Goal: Task Accomplishment & Management: Manage account settings

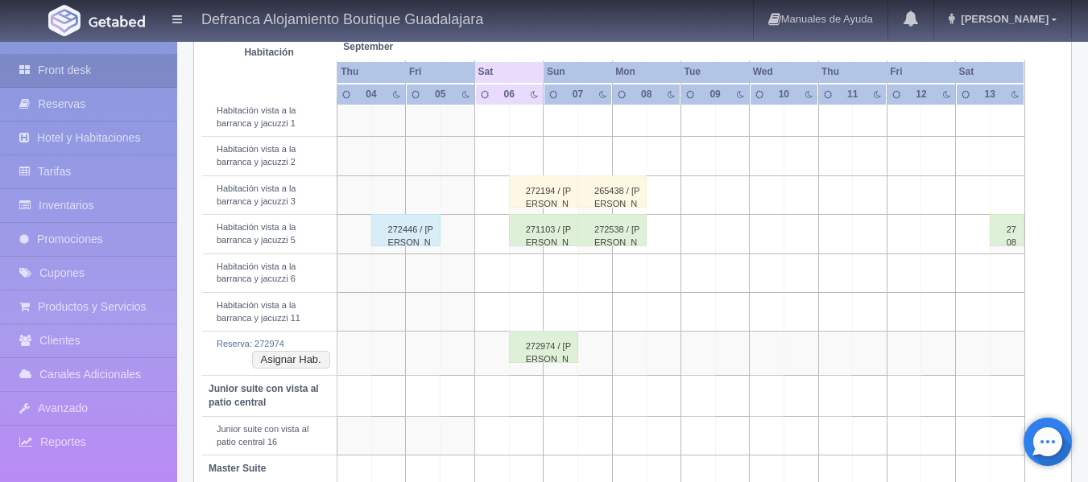
scroll to position [725, 0]
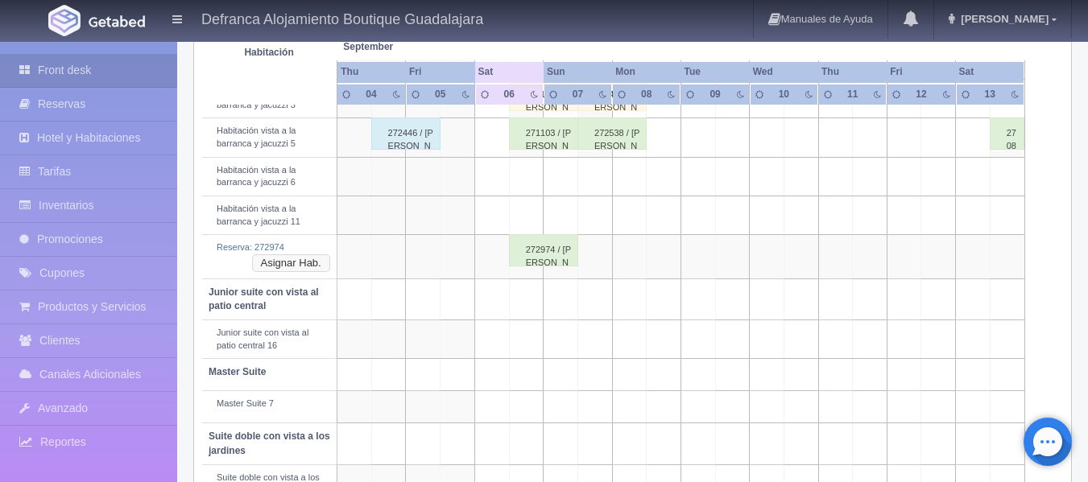
click at [310, 265] on button "Asignar Hab." at bounding box center [291, 263] width 78 height 18
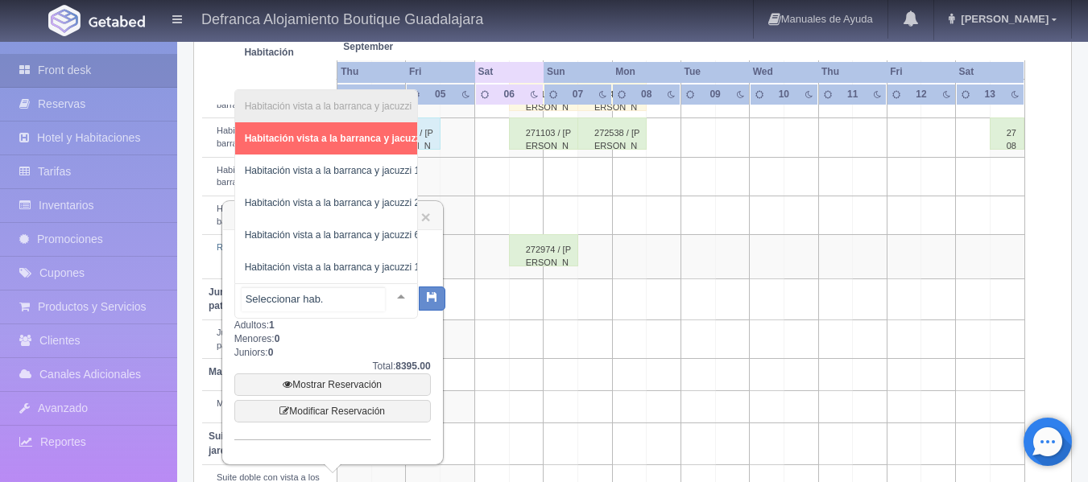
click at [387, 295] on div at bounding box center [401, 296] width 32 height 24
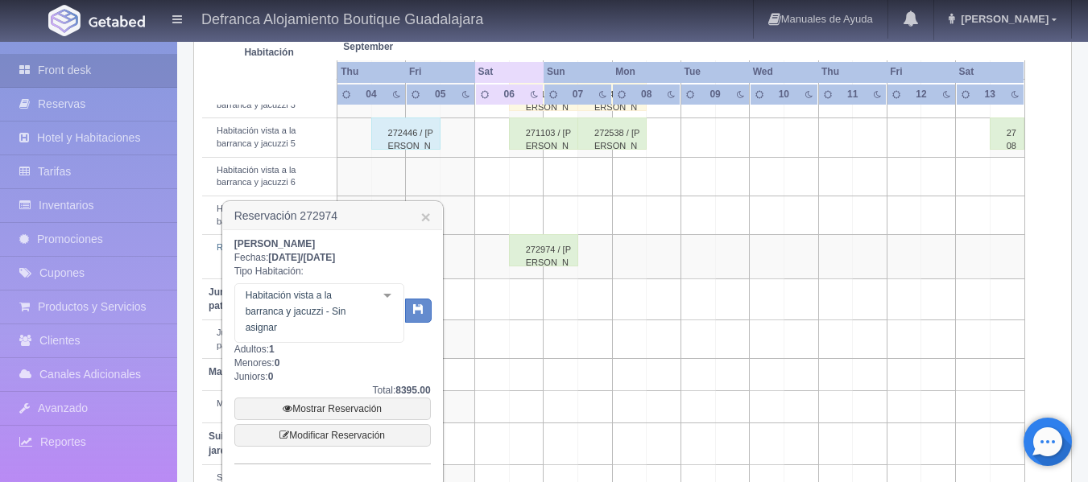
click at [339, 346] on div "Mariana Gomes Ramirez Fechas: 2025-09-06 / 2025-09-07 Tipo Habitación: Habitaci…" at bounding box center [332, 351] width 196 height 227
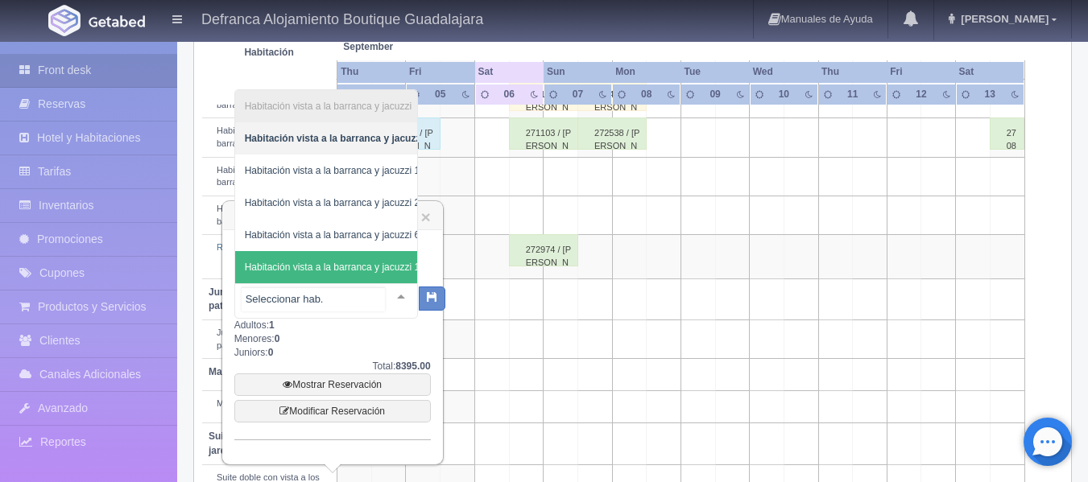
click at [386, 296] on div at bounding box center [401, 296] width 32 height 24
click at [353, 251] on span "Habitación vista a la barranca y jacuzzi 11" at bounding box center [288, 267] width 258 height 32
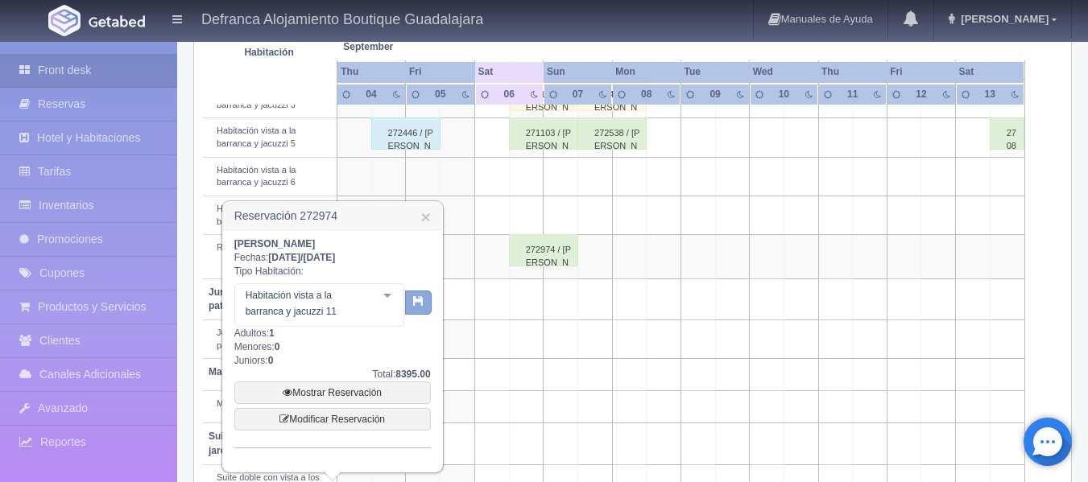
click at [424, 311] on button "button" at bounding box center [418, 303] width 27 height 24
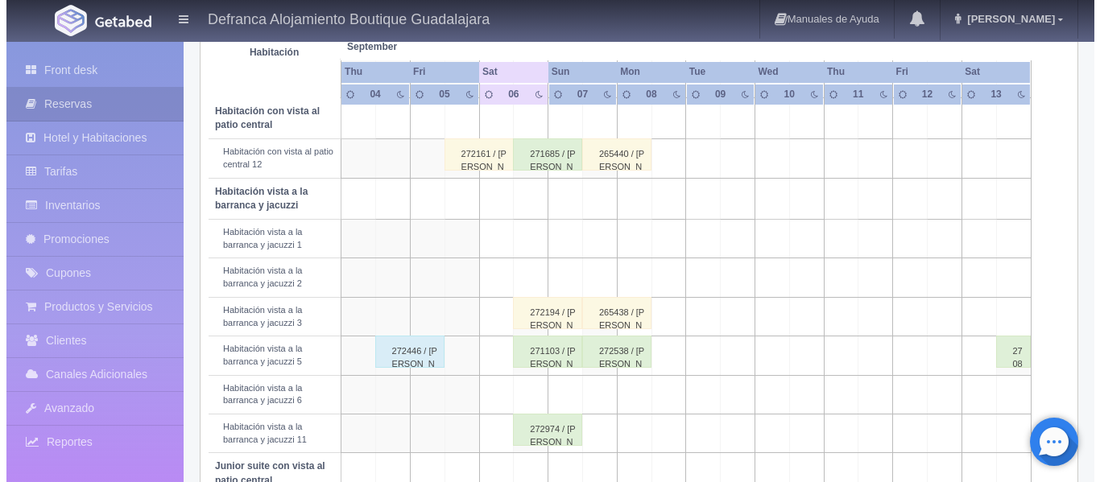
scroll to position [523, 0]
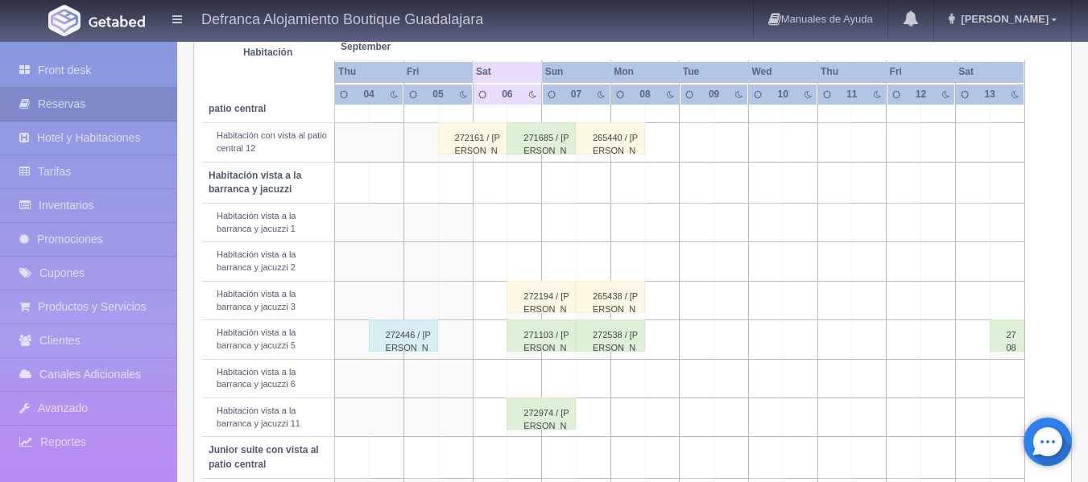
click at [523, 378] on td at bounding box center [524, 378] width 35 height 39
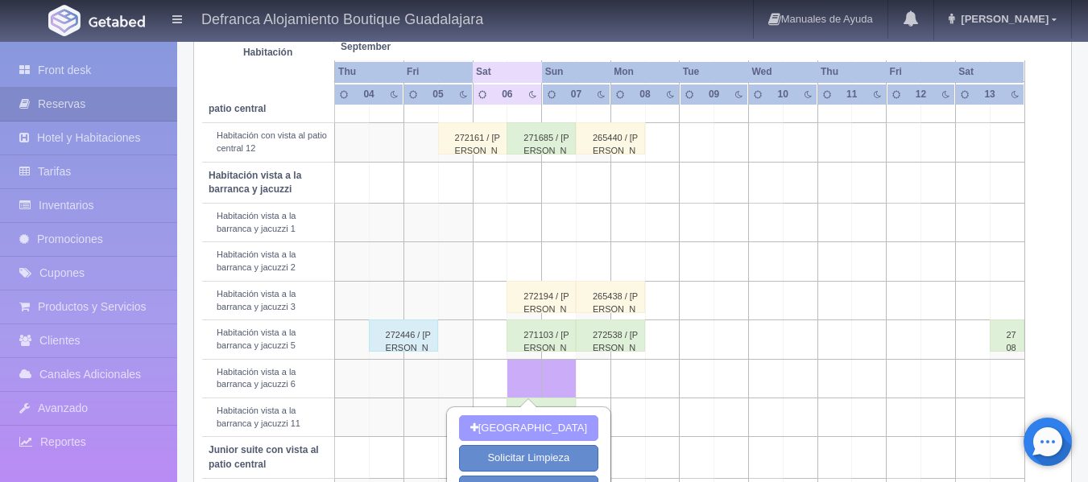
click at [529, 420] on button "Nueva Reserva" at bounding box center [528, 429] width 139 height 27
type input "[DATE]"
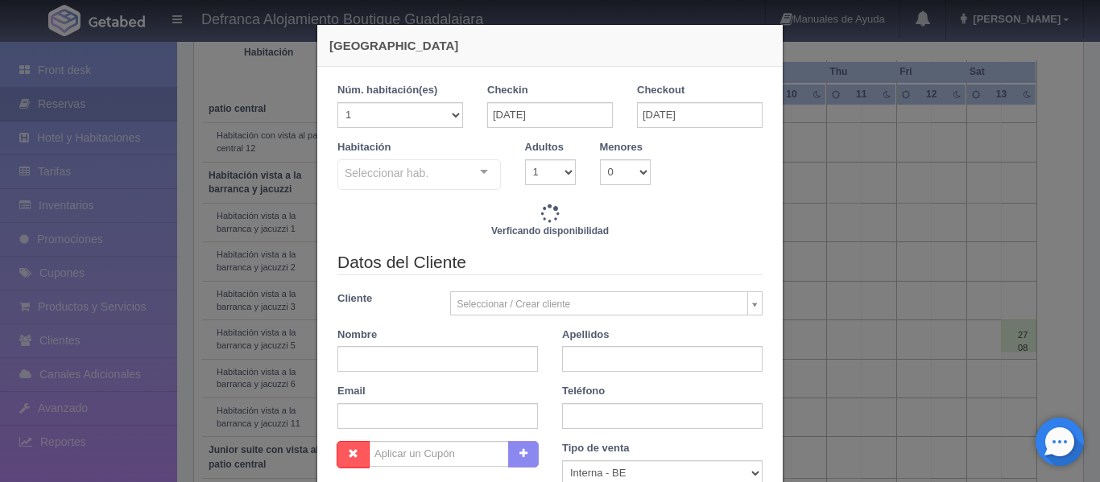
checkbox input "false"
type input "8395.00"
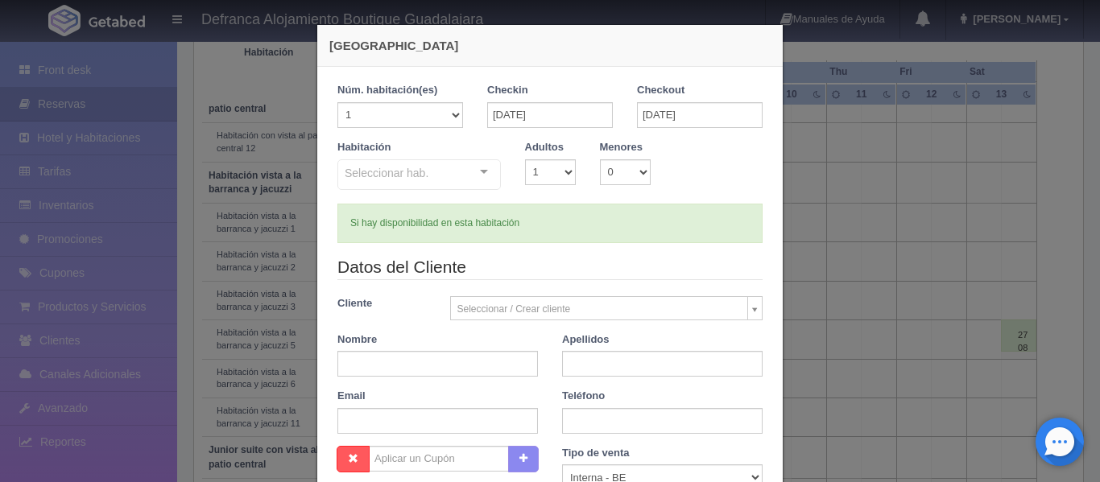
checkbox input "false"
click at [548, 54] on h4 "Nueva Reserva" at bounding box center [549, 45] width 441 height 17
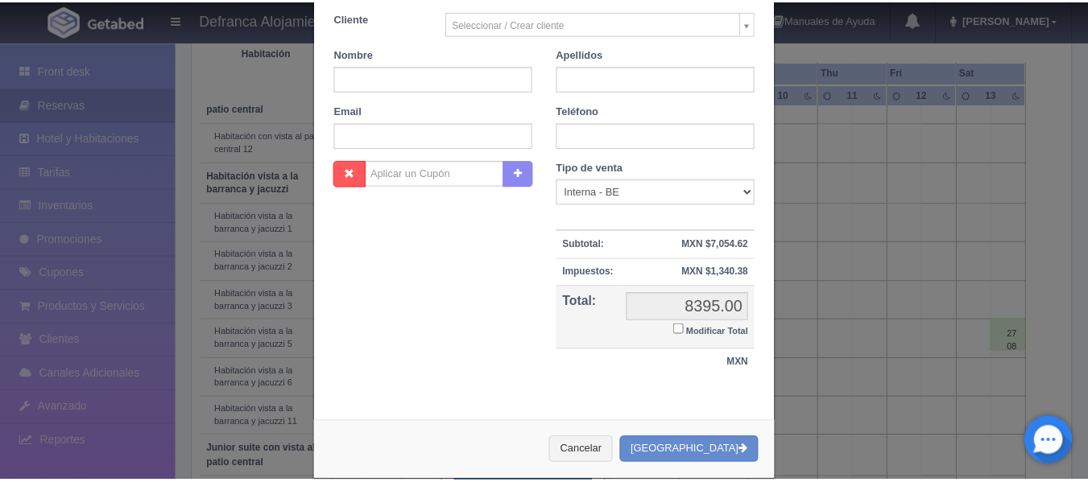
scroll to position [309, 0]
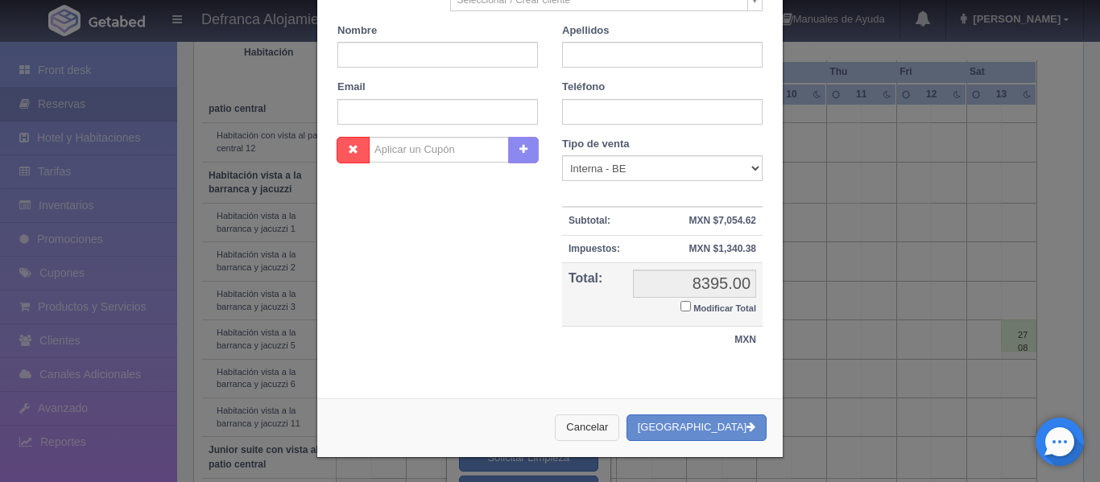
click at [606, 424] on button "Cancelar" at bounding box center [587, 428] width 64 height 27
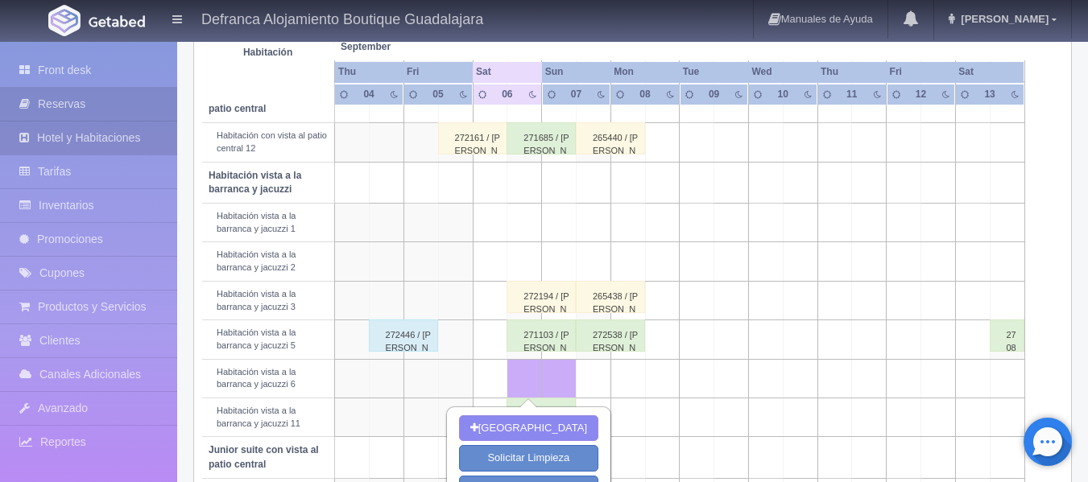
click at [95, 153] on link "Hotel y Habitaciones" at bounding box center [88, 138] width 177 height 33
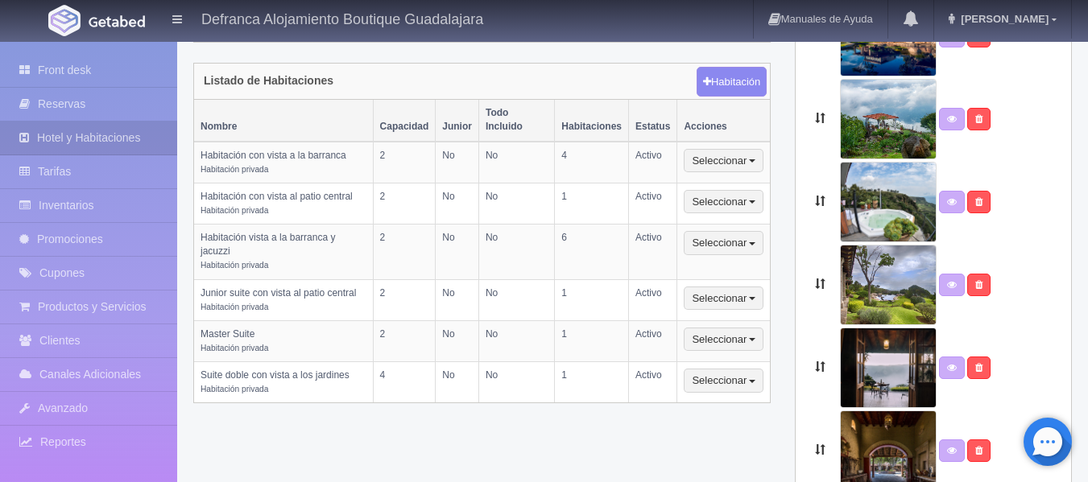
scroll to position [366, 0]
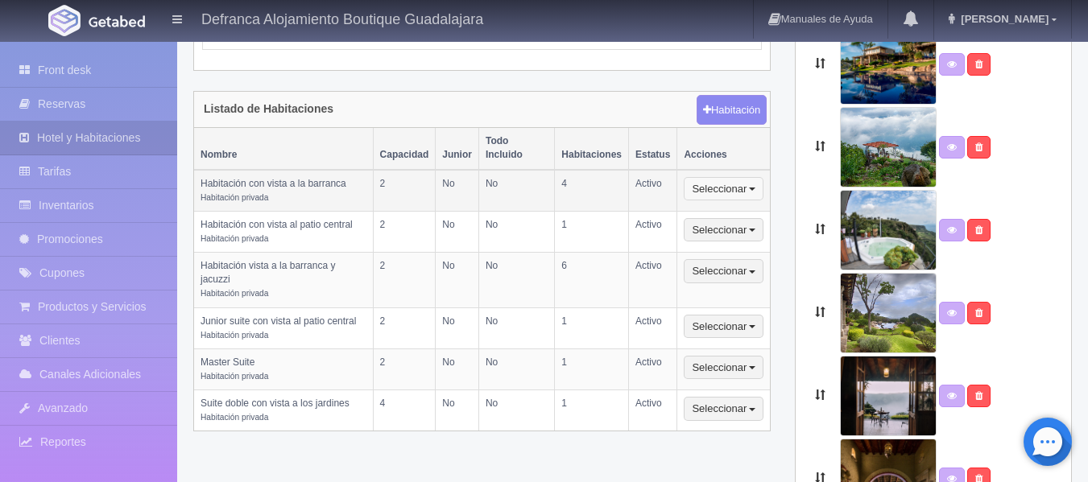
click at [751, 188] on span "button" at bounding box center [752, 189] width 6 height 3
click at [85, 204] on link "Inventarios" at bounding box center [88, 205] width 177 height 33
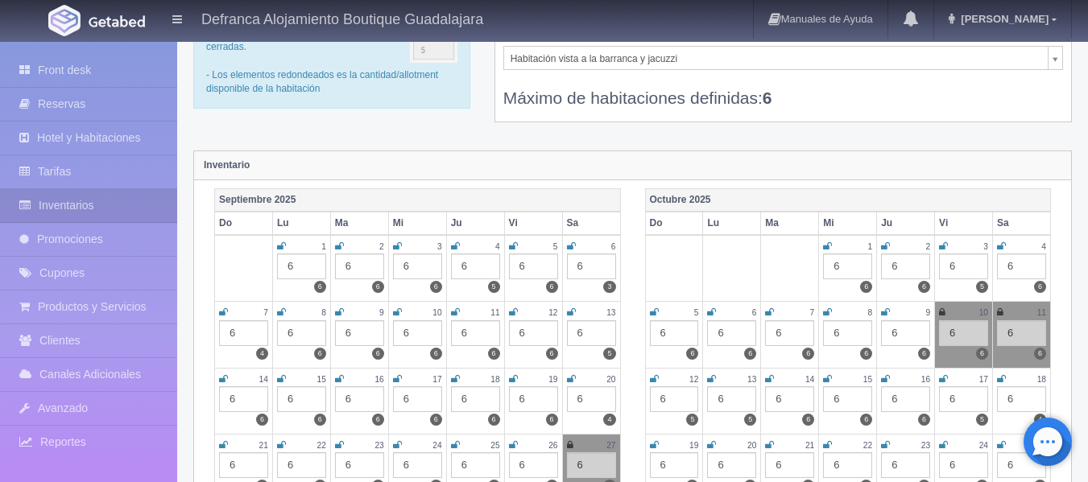
scroll to position [161, 0]
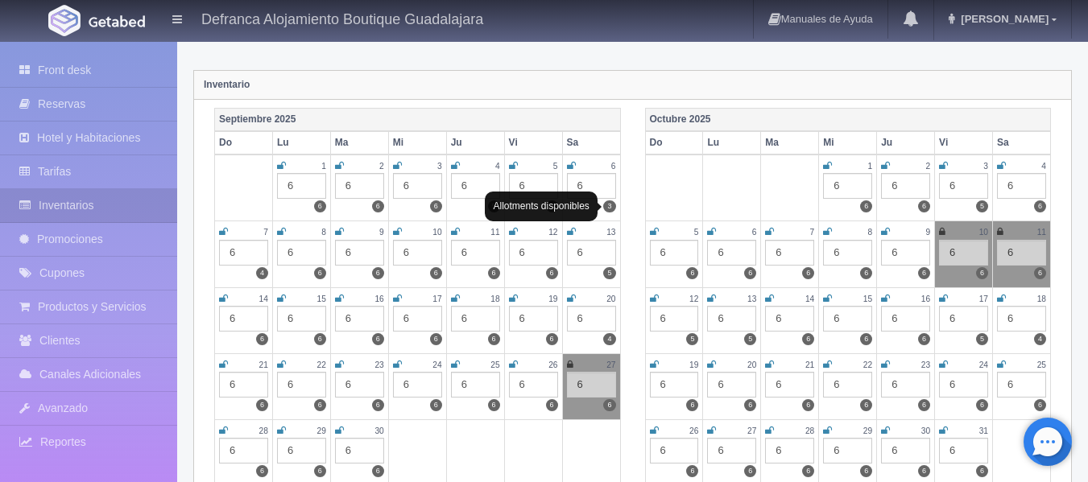
click at [612, 205] on label "3" at bounding box center [609, 207] width 12 height 12
click at [573, 166] on icon at bounding box center [571, 166] width 9 height 10
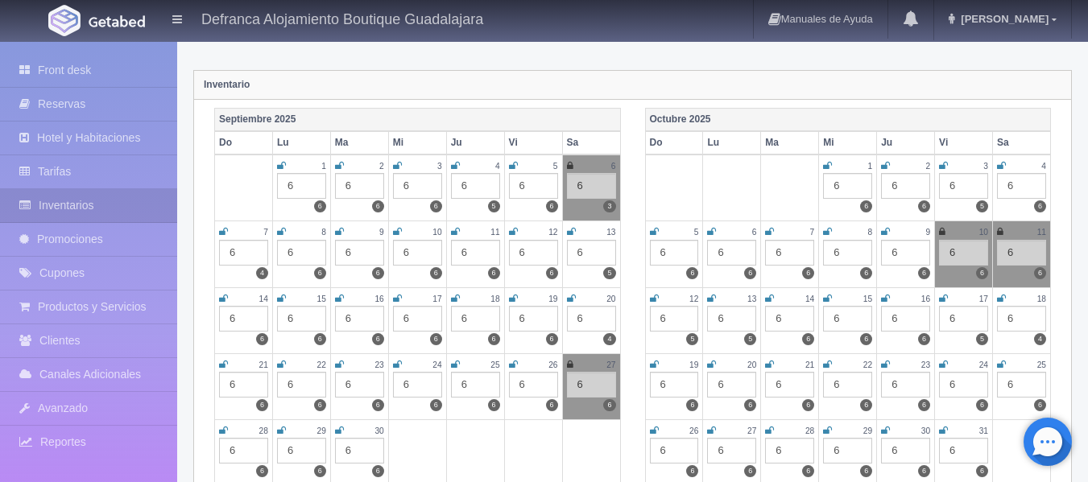
click at [571, 167] on icon at bounding box center [570, 166] width 6 height 10
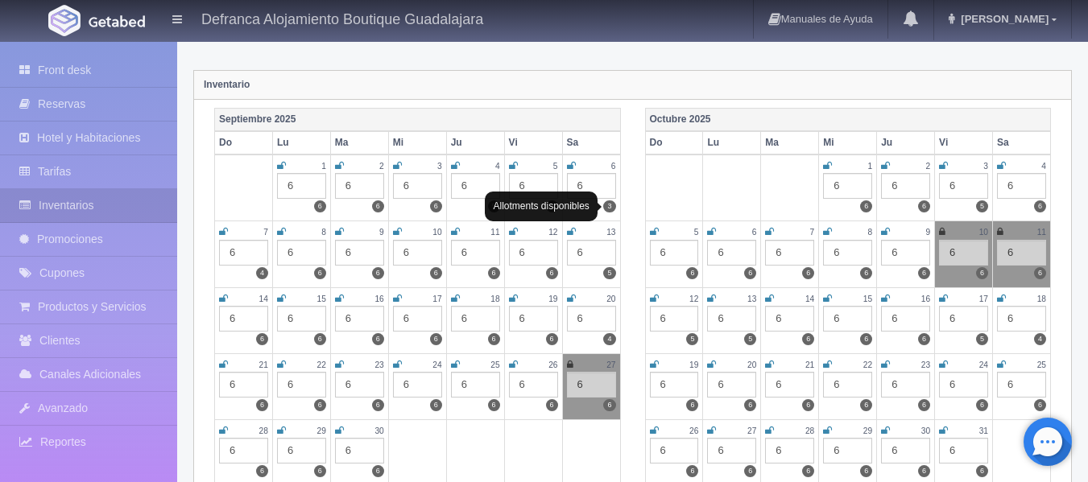
click at [612, 205] on label "3" at bounding box center [609, 207] width 12 height 12
click at [606, 187] on div "6" at bounding box center [591, 186] width 49 height 26
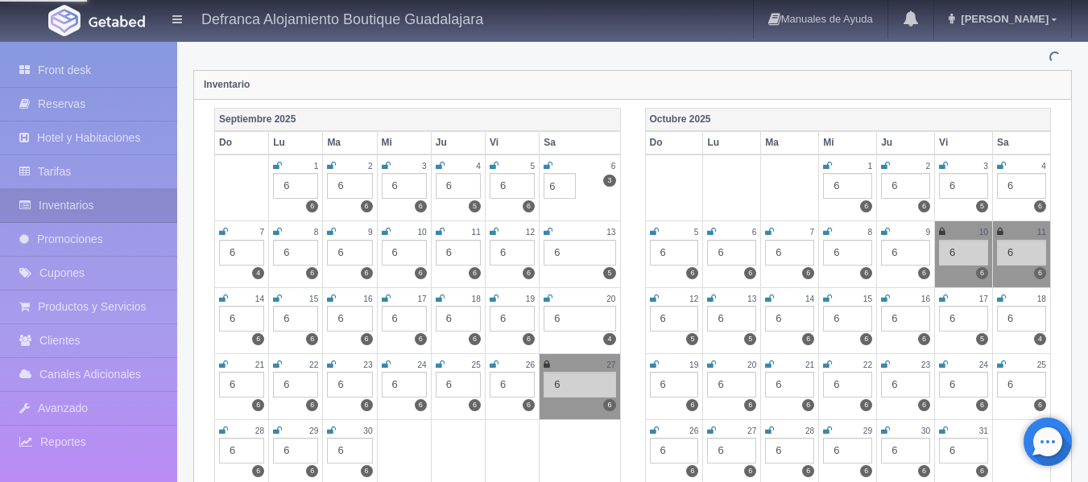
click at [609, 203] on td "6 6 3 6" at bounding box center [580, 188] width 81 height 67
click at [699, 185] on td at bounding box center [674, 188] width 58 height 67
click at [606, 142] on th "Sa" at bounding box center [580, 142] width 81 height 23
click at [571, 209] on td "6 6 3 6" at bounding box center [580, 188] width 81 height 67
click at [614, 209] on td "6 6 3 6" at bounding box center [580, 188] width 81 height 67
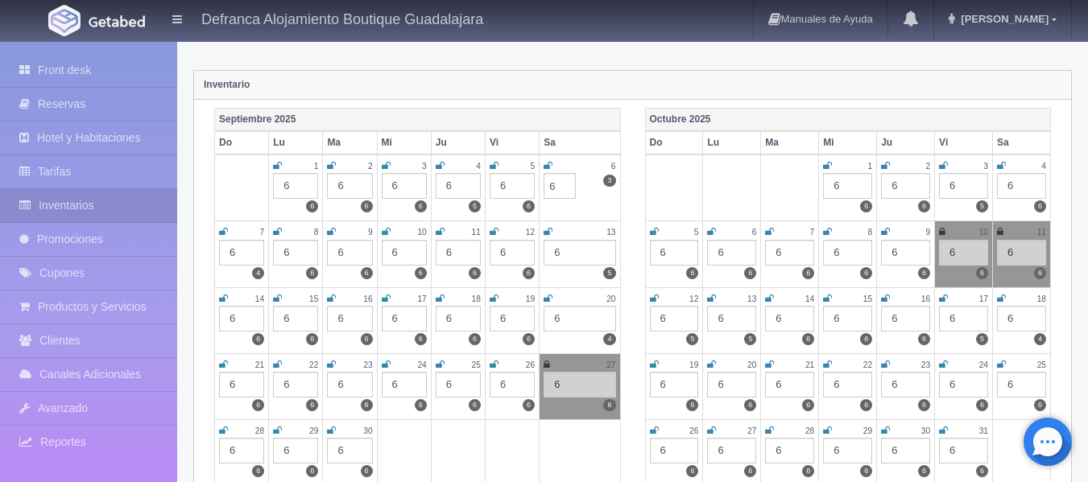
click at [610, 213] on td "6 6 3 6" at bounding box center [580, 188] width 81 height 67
click at [598, 208] on td "6 6 3 6" at bounding box center [580, 188] width 81 height 67
click at [555, 208] on td "6 6 3 6" at bounding box center [580, 188] width 81 height 67
click at [614, 79] on div "Inventario" at bounding box center [632, 85] width 877 height 29
click at [81, 68] on link "Front desk" at bounding box center [88, 70] width 177 height 33
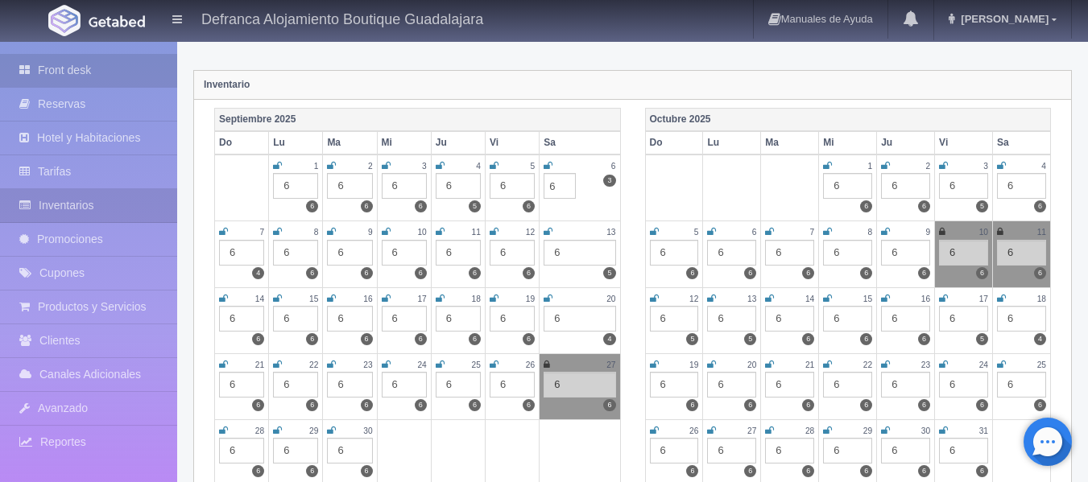
click at [81, 68] on link "Front desk" at bounding box center [88, 70] width 177 height 33
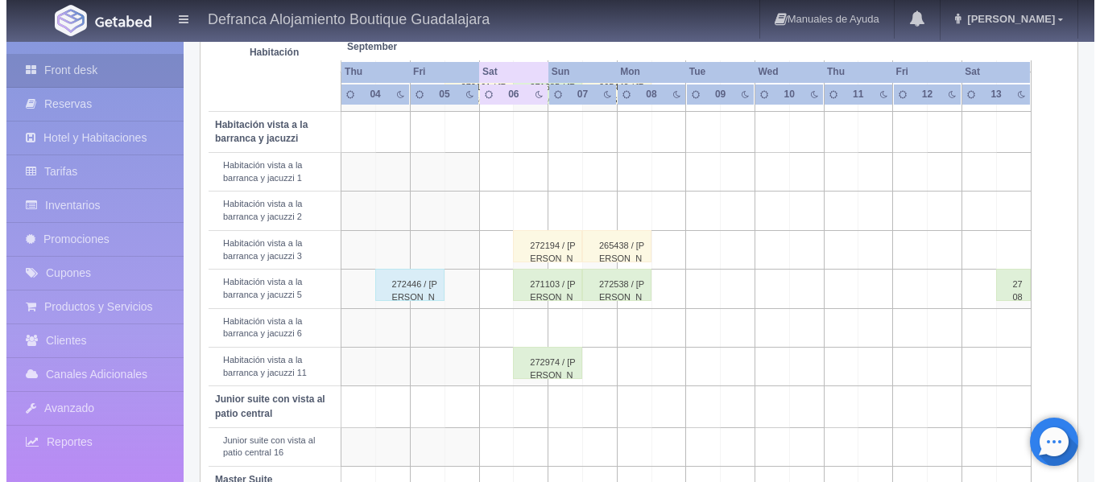
scroll to position [644, 0]
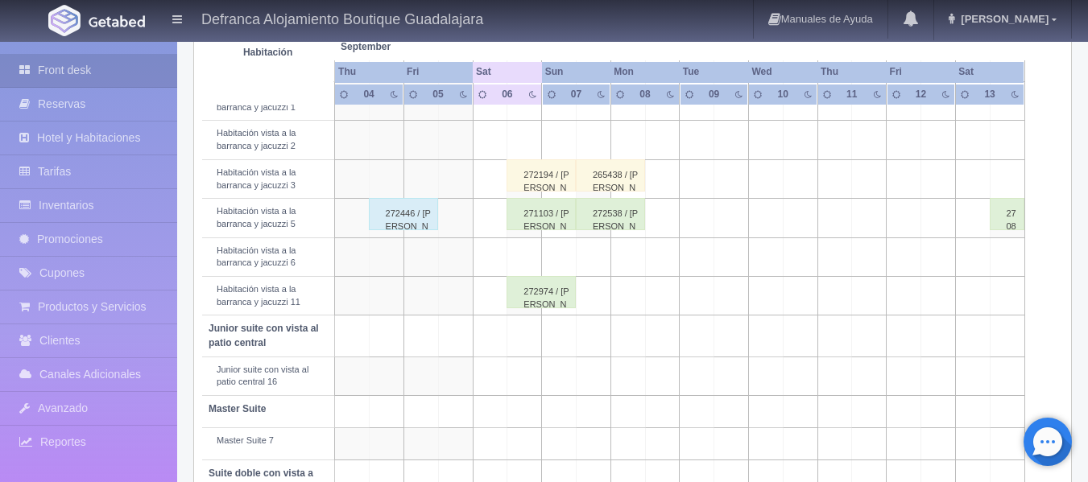
click at [527, 255] on td at bounding box center [524, 257] width 35 height 39
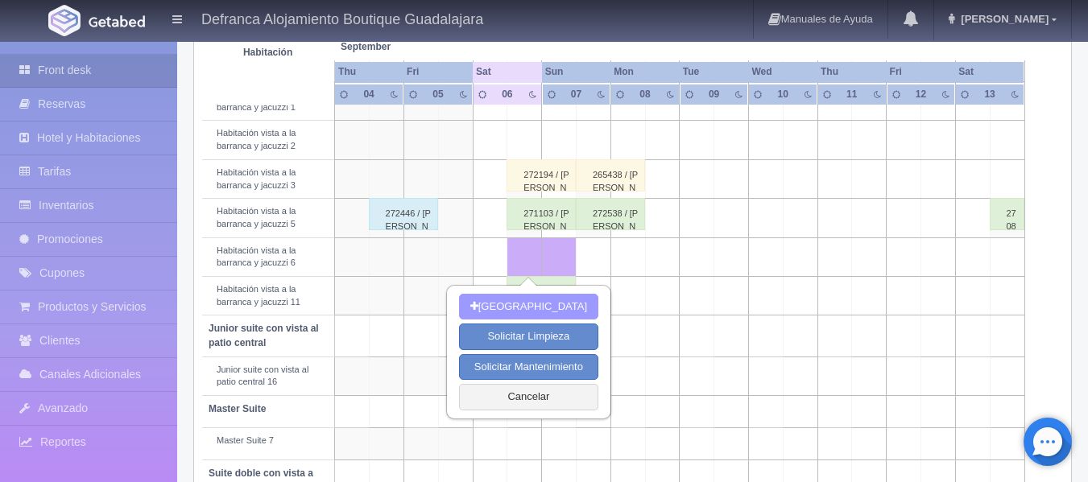
click at [541, 306] on button "Nueva Reserva" at bounding box center [528, 307] width 139 height 27
type input "06-09-2025"
type input "07-09-2025"
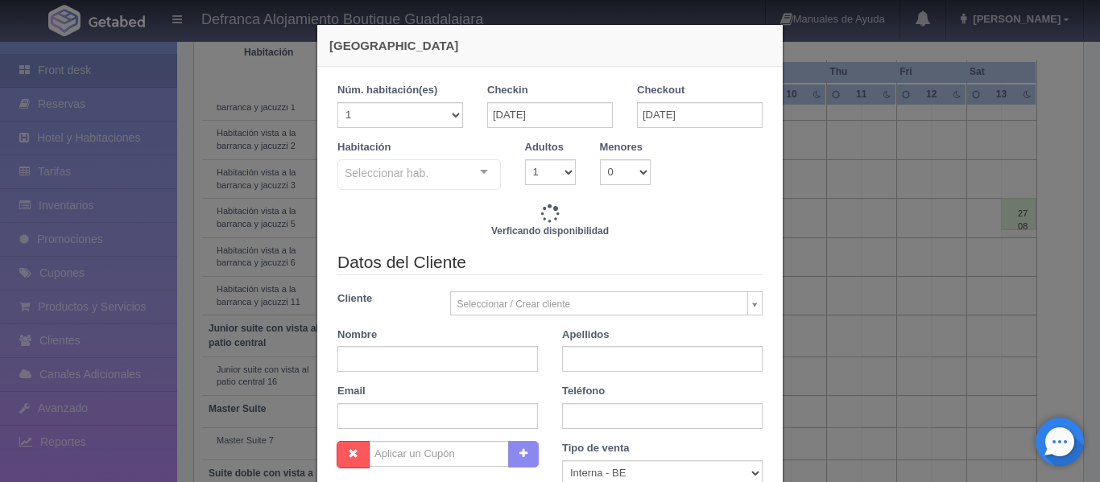
checkbox input "false"
type input "8395.00"
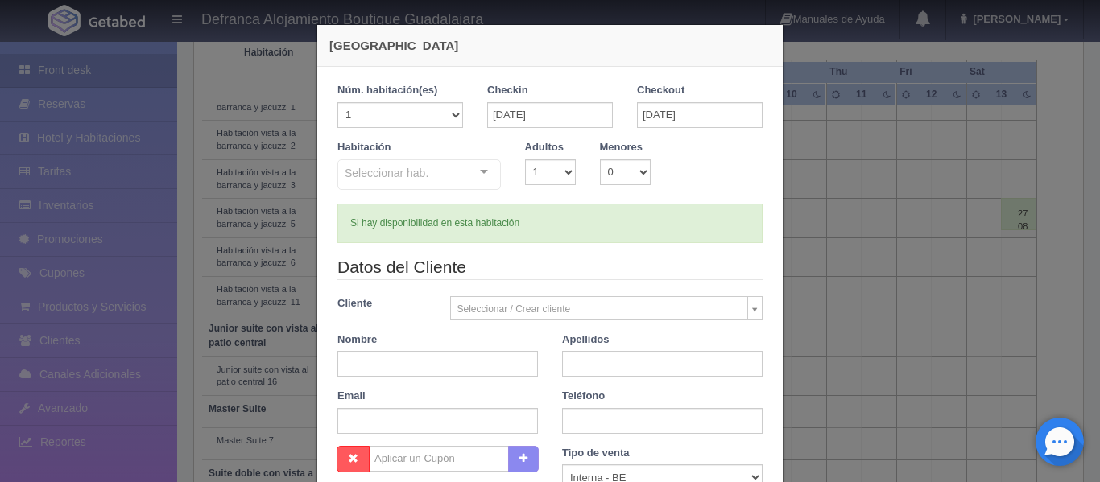
checkbox input "false"
click at [425, 358] on input "text" at bounding box center [437, 364] width 201 height 26
type input "f"
type input "FUERA DE"
type input "SERVICIO POR MANTENIMIENTO"
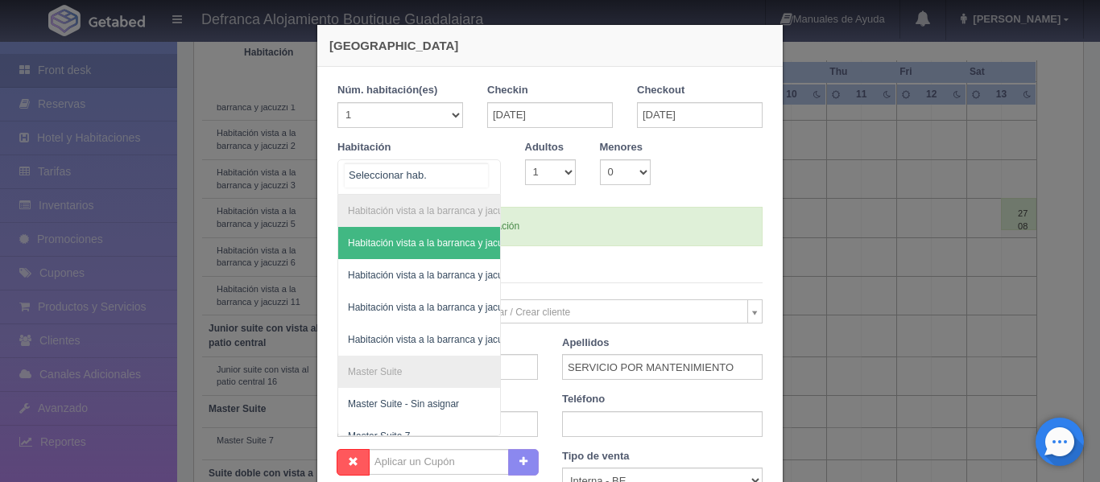
click at [477, 168] on div "Habitación vista a la barranca y jacuzzi Habitación vista a la barranca y jacuz…" at bounding box center [418, 176] width 163 height 35
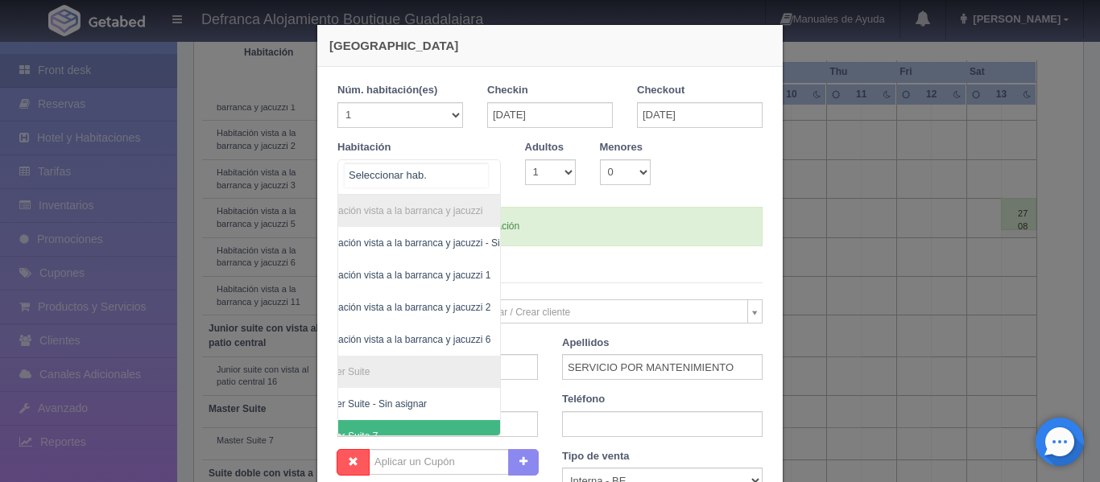
scroll to position [0, 93]
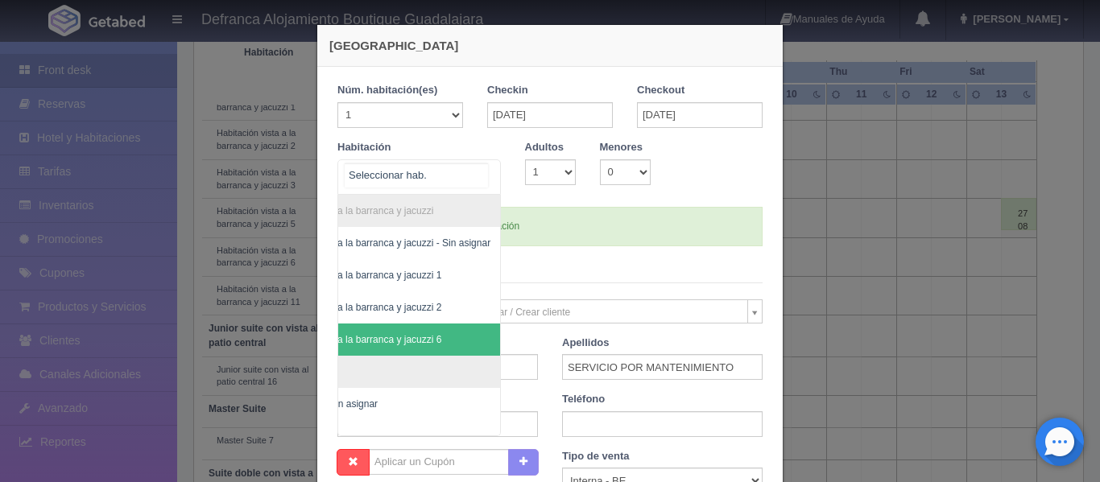
click at [428, 336] on span "Habitación vista a la barranca y jacuzzi 6" at bounding box center [378, 340] width 243 height 32
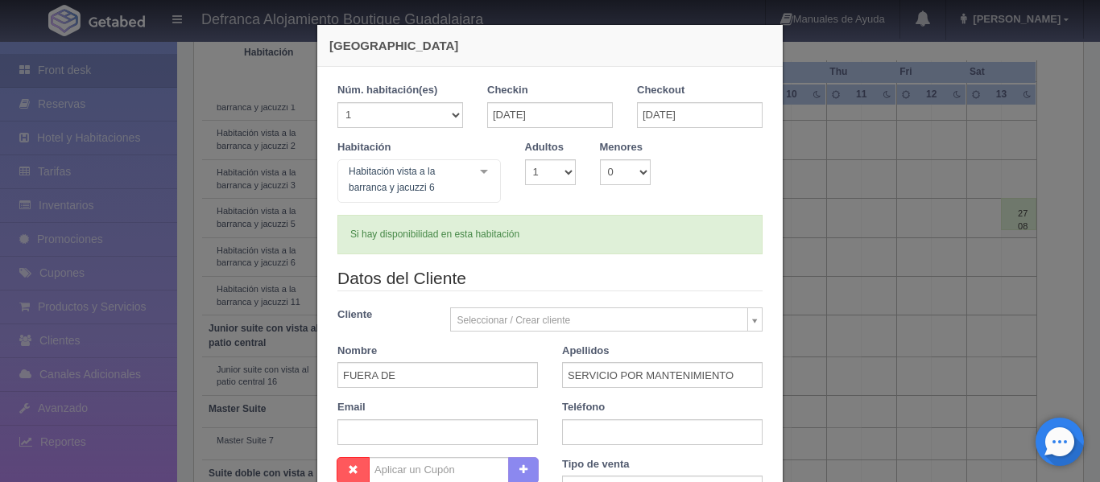
checkbox input "false"
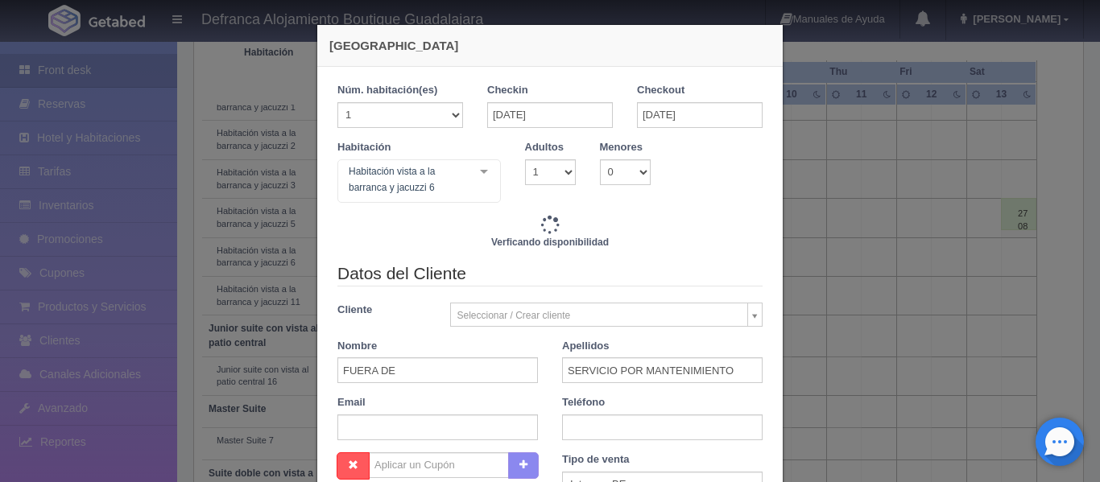
type input "8395.00"
checkbox input "false"
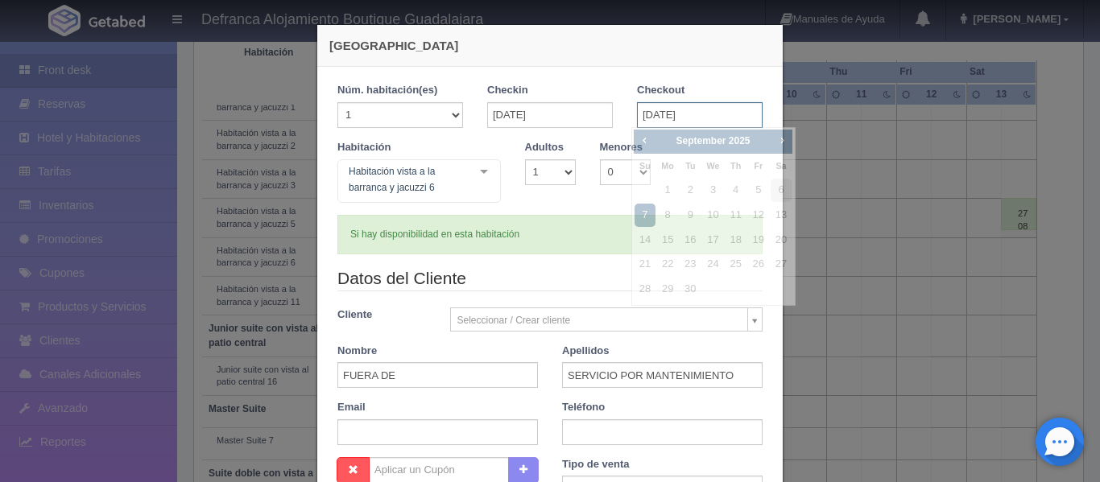
click at [724, 112] on input "07-09-2025" at bounding box center [700, 115] width 126 height 26
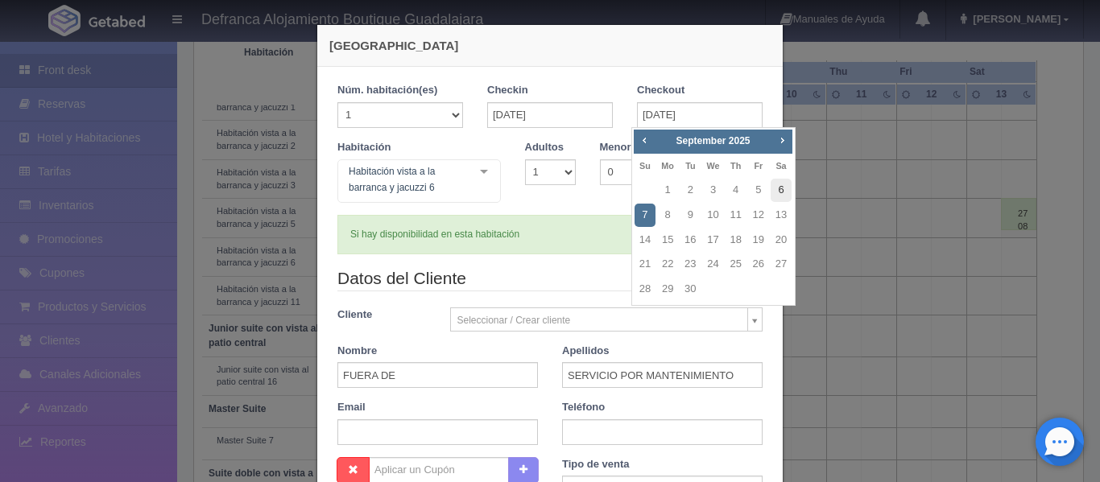
click at [785, 187] on link "6" at bounding box center [781, 190] width 21 height 23
type input "06-09-2025"
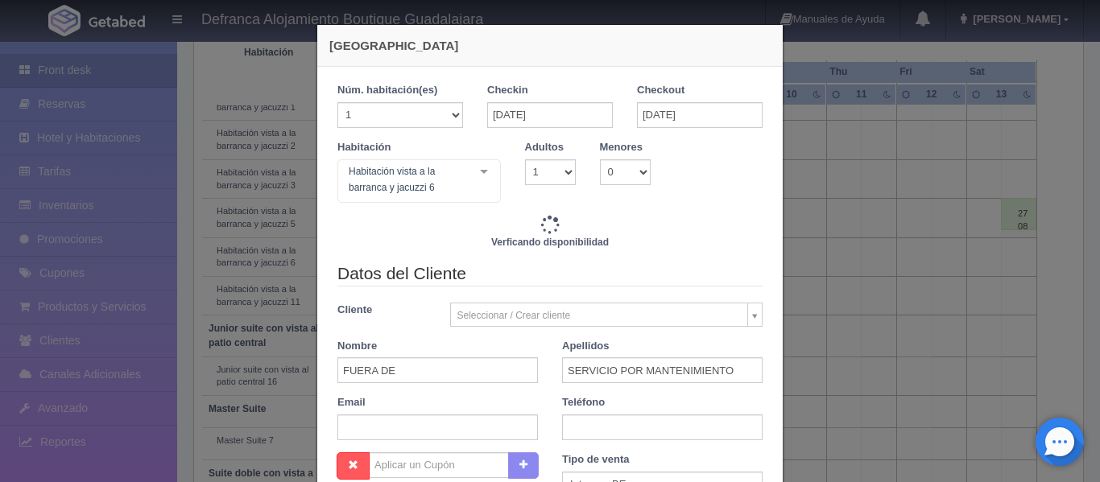
checkbox input "false"
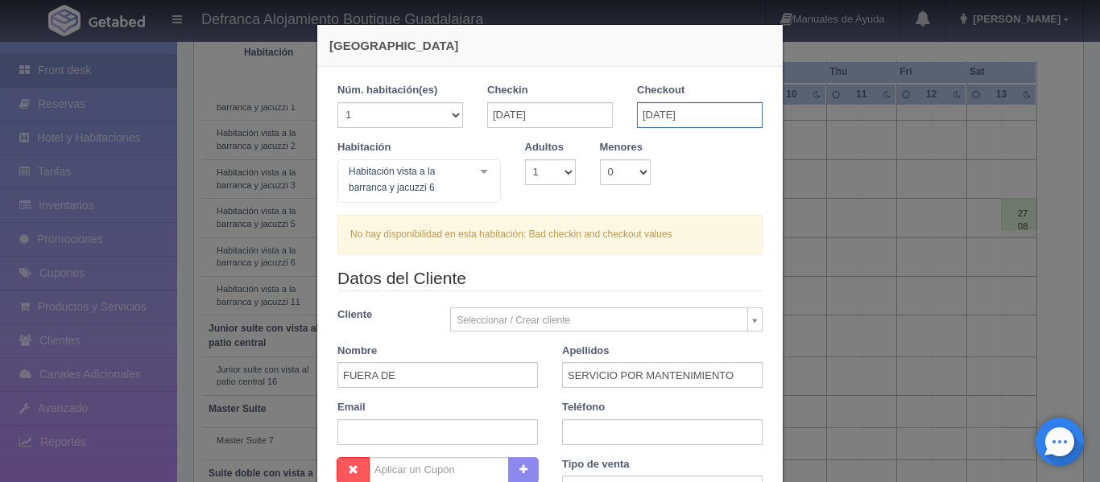
click at [730, 118] on input "06-09-2025" at bounding box center [700, 115] width 126 height 26
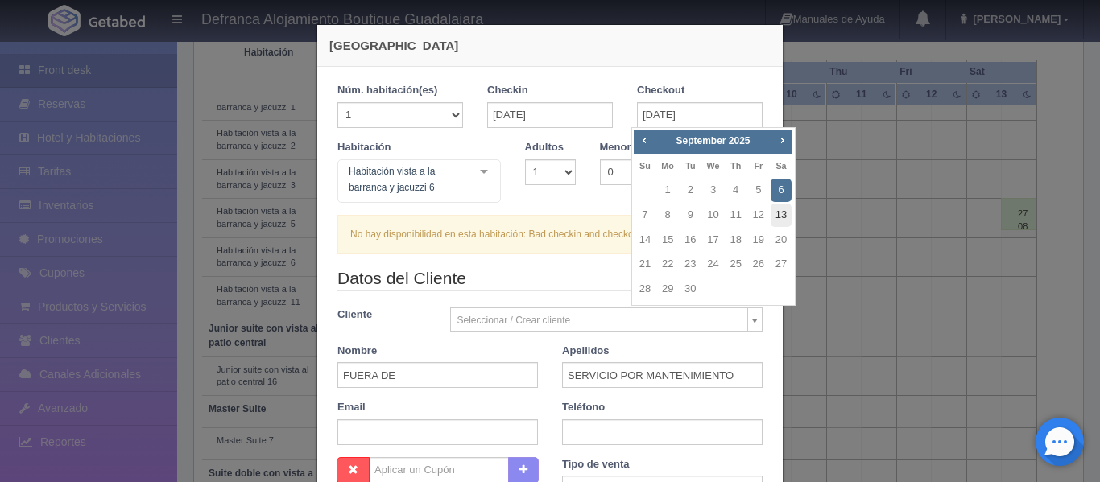
click at [781, 213] on link "13" at bounding box center [781, 215] width 21 height 23
type input "13-09-2025"
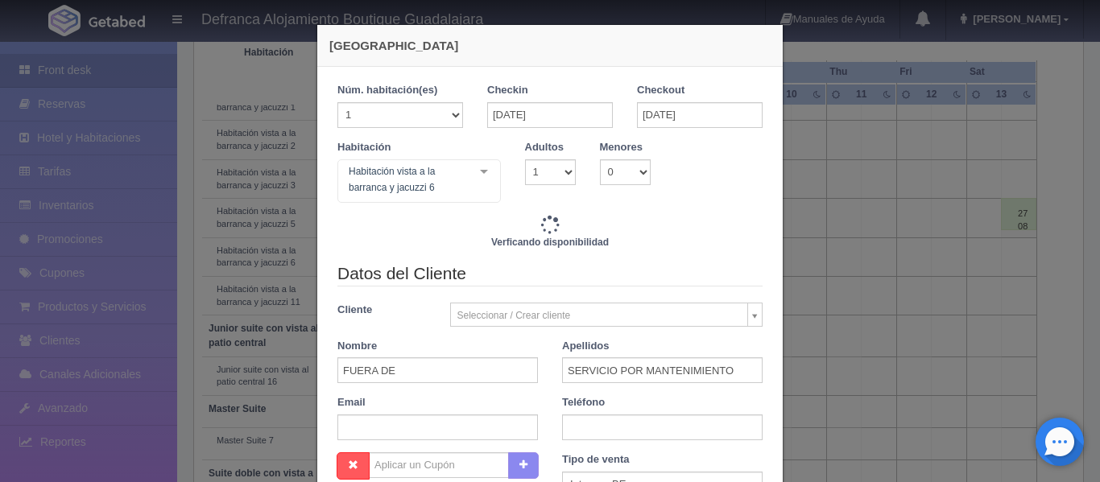
checkbox input "false"
type input "50340.00"
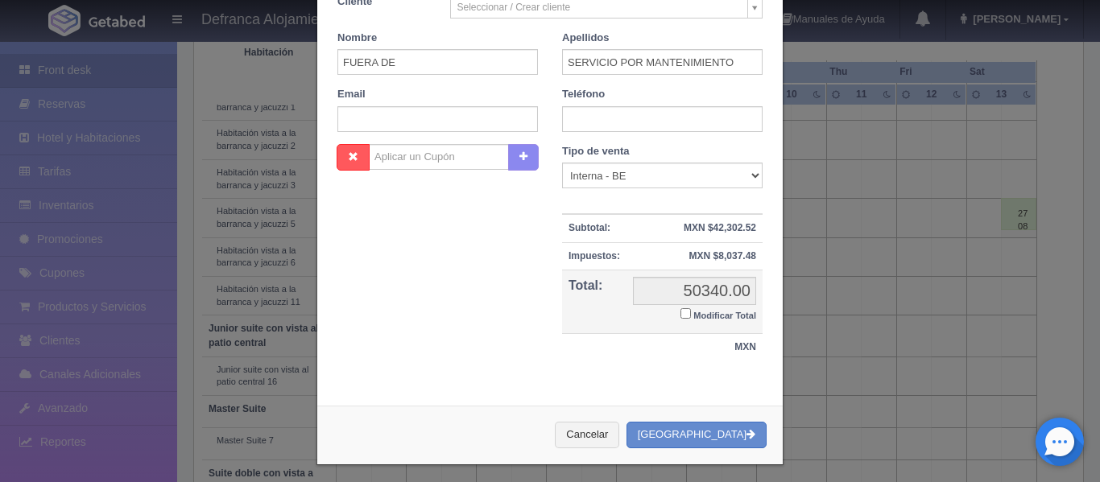
scroll to position [321, 0]
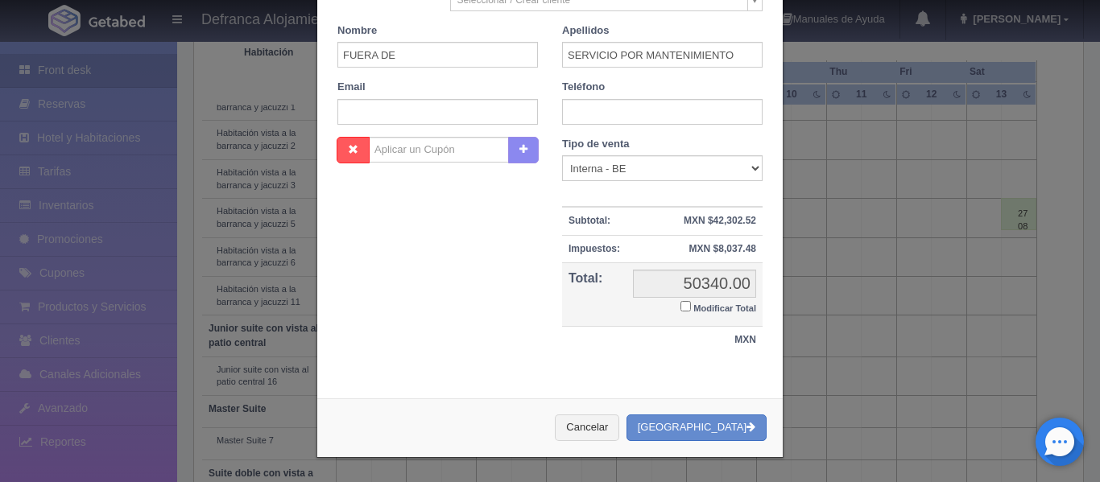
click at [680, 303] on input "Modificar Total" at bounding box center [685, 306] width 10 height 10
checkbox input "true"
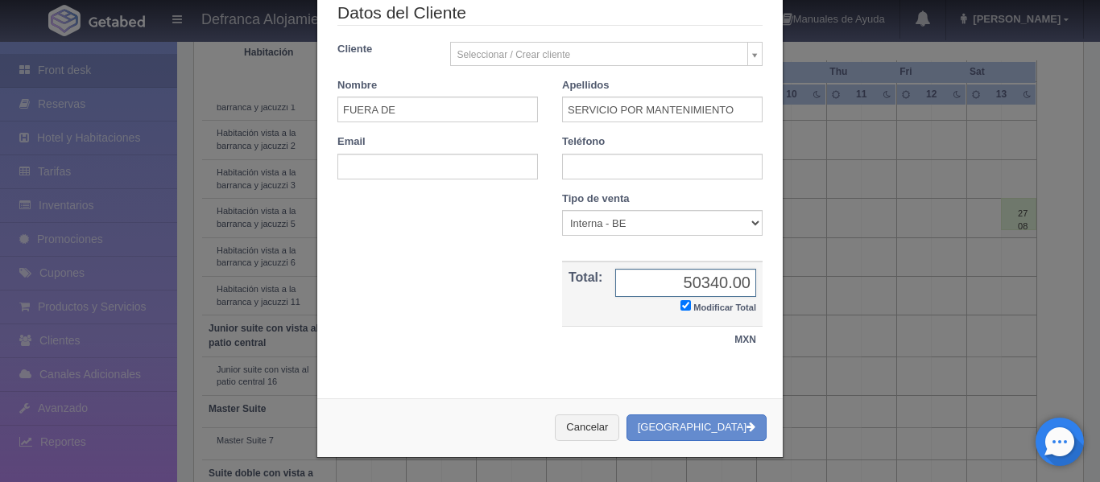
scroll to position [266, 0]
click at [713, 283] on input "50340.00" at bounding box center [685, 283] width 141 height 28
type input "0.00"
click at [686, 426] on button "[GEOGRAPHIC_DATA]" at bounding box center [697, 428] width 140 height 27
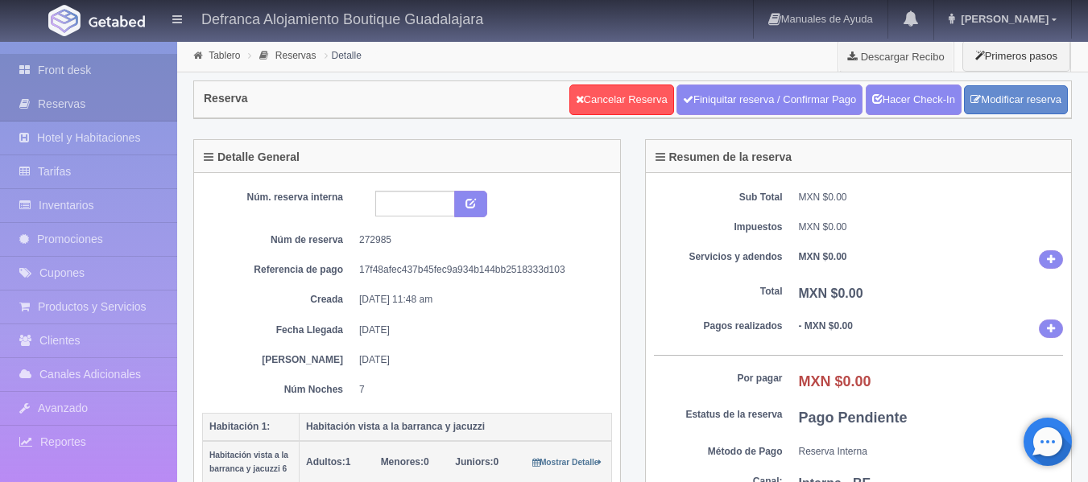
click at [71, 75] on link "Front desk" at bounding box center [88, 70] width 177 height 33
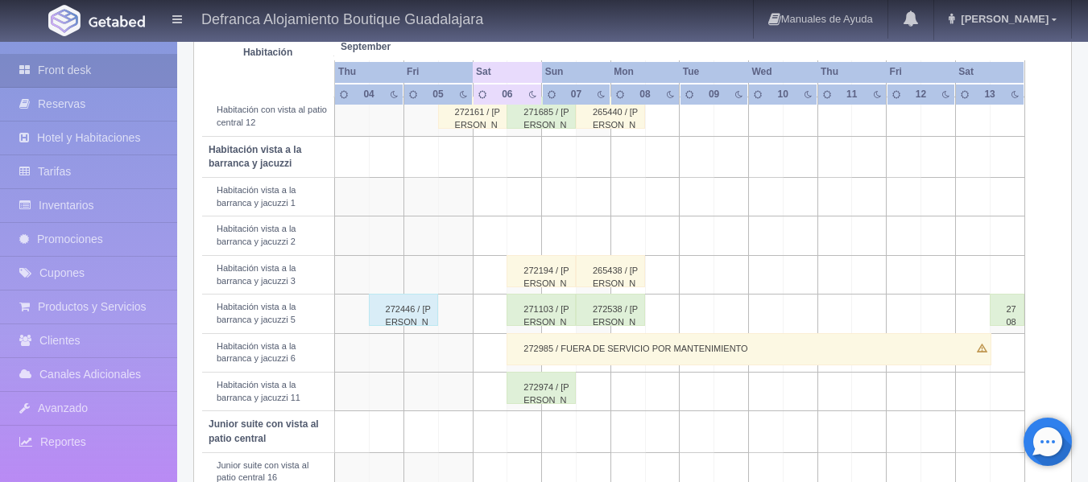
scroll to position [564, 0]
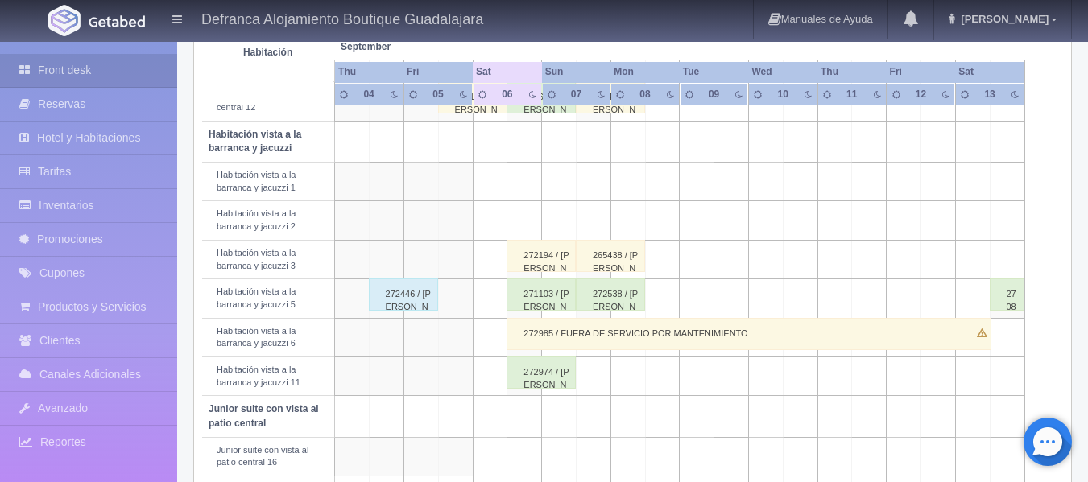
click at [386, 300] on div "272446 / [PERSON_NAME]" at bounding box center [403, 295] width 69 height 32
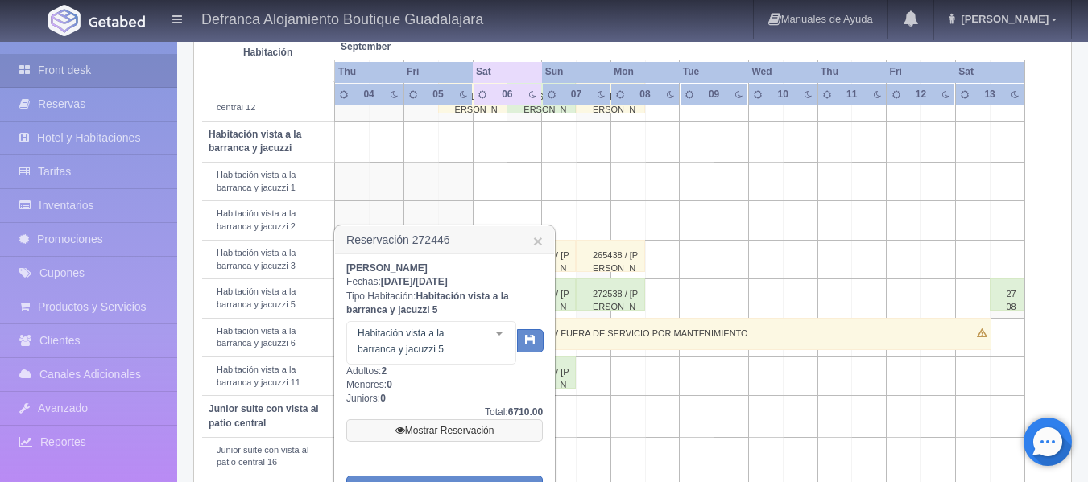
click at [417, 431] on link "Mostrar Reservación" at bounding box center [444, 431] width 196 height 23
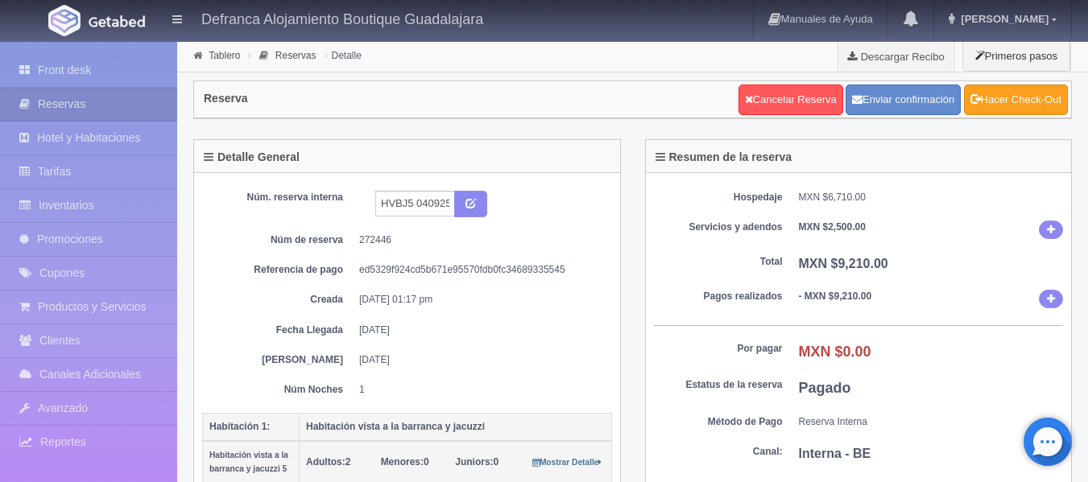
click at [1023, 110] on link "Hacer Check-Out" at bounding box center [1016, 100] width 104 height 31
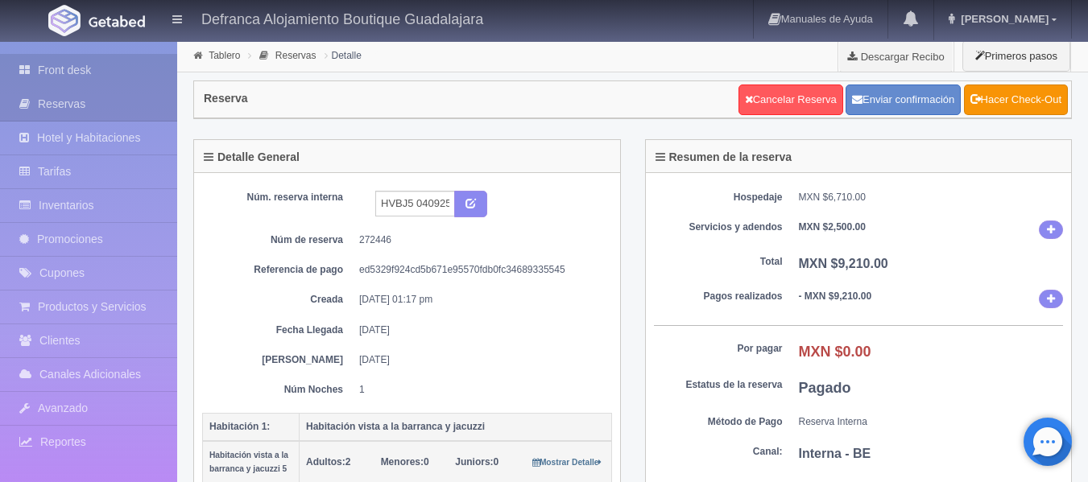
drag, startPoint x: 0, startPoint y: 0, endPoint x: 54, endPoint y: 72, distance: 89.7
click at [54, 72] on link "Front desk" at bounding box center [88, 70] width 177 height 33
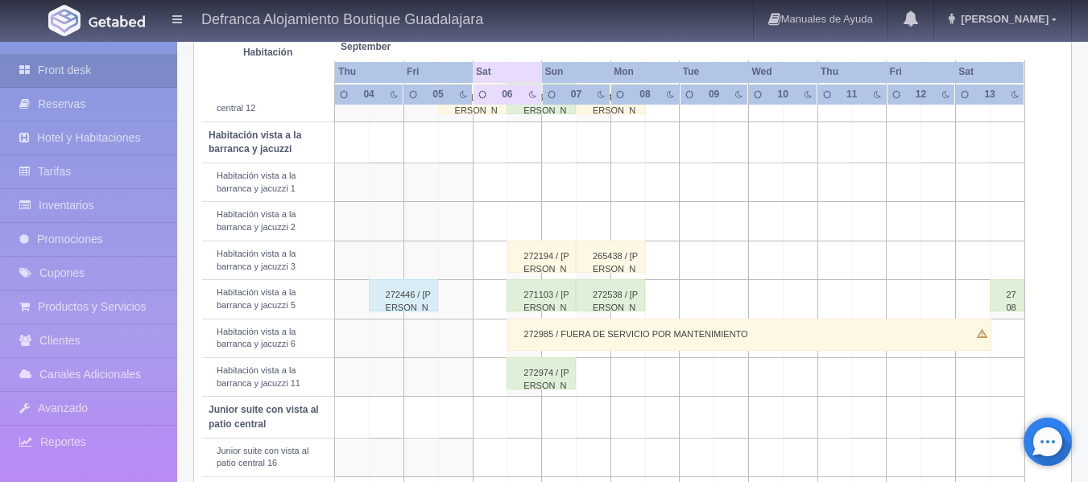
scroll to position [564, 0]
click at [402, 296] on div "272446 / Karla Ávila" at bounding box center [403, 295] width 69 height 32
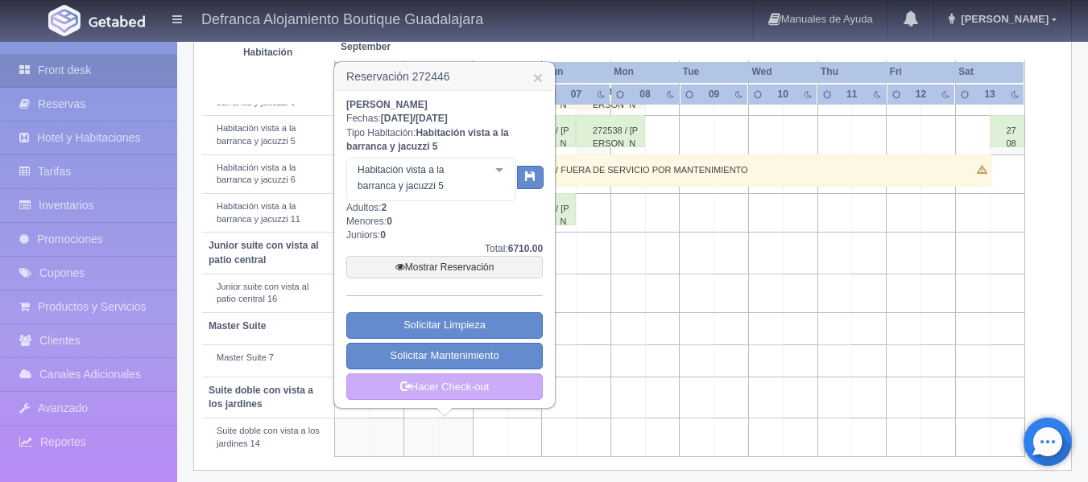
scroll to position [736, 0]
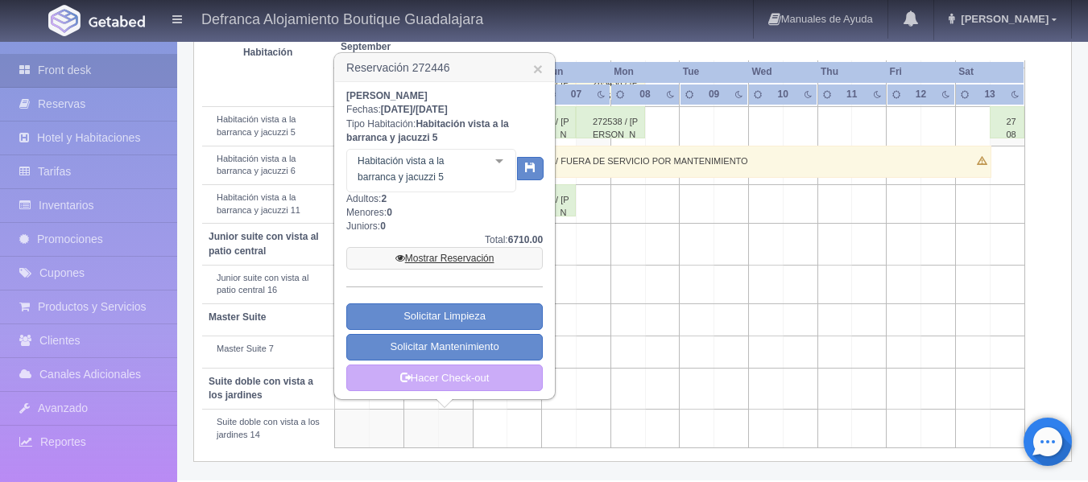
click at [428, 259] on link "Mostrar Reservación" at bounding box center [444, 258] width 196 height 23
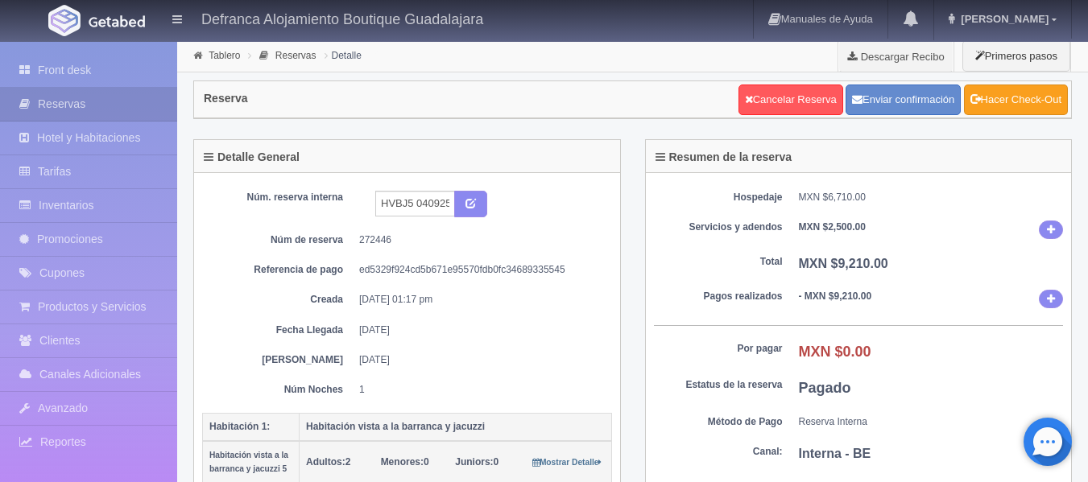
click at [1041, 97] on link "Hacer Check-Out" at bounding box center [1016, 100] width 104 height 31
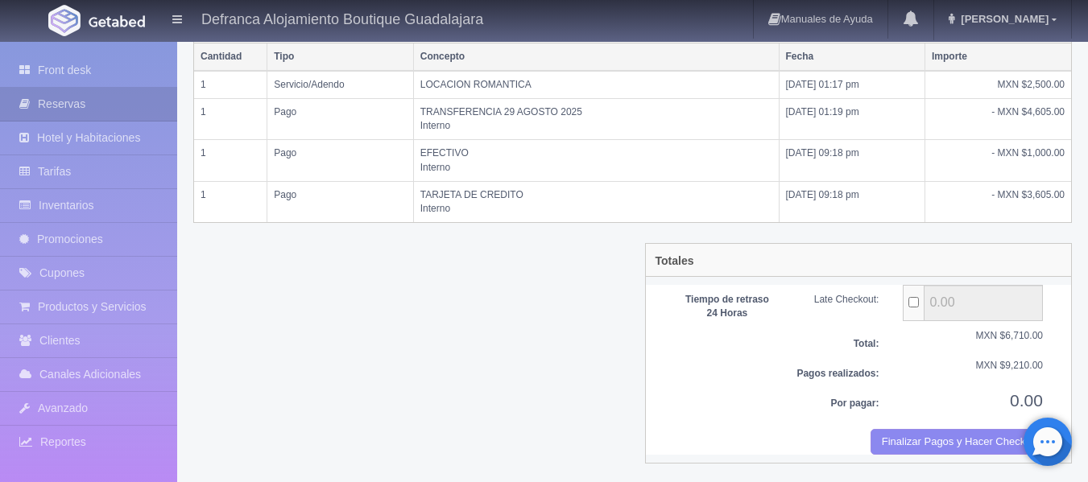
scroll to position [403, 0]
click at [912, 439] on button "Finalizar Pagos y Hacer Checkout" at bounding box center [957, 441] width 172 height 27
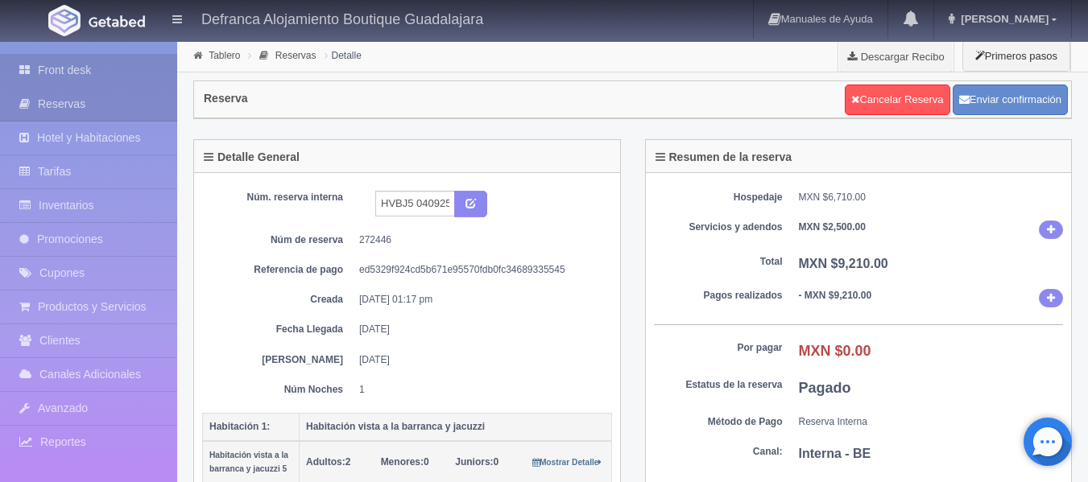
click at [35, 68] on icon at bounding box center [28, 70] width 19 height 16
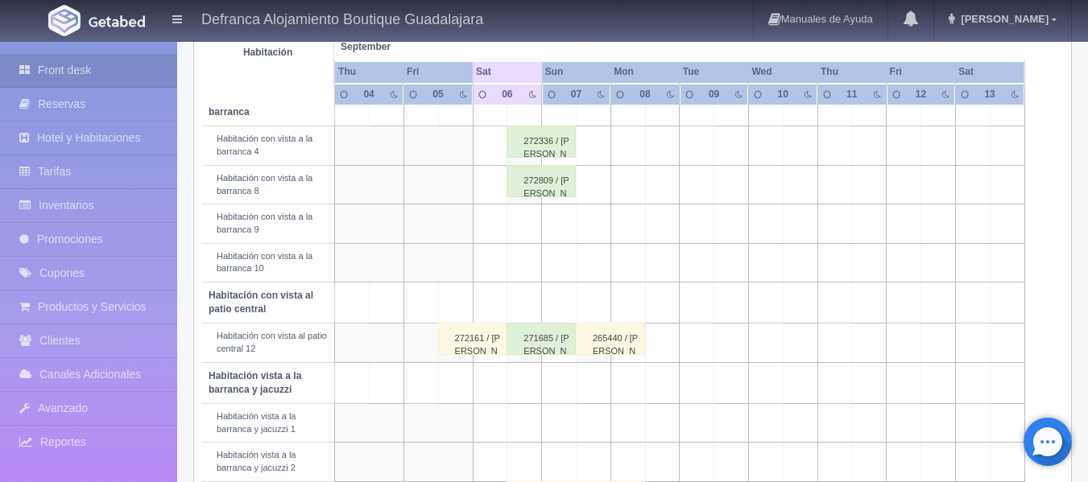
scroll to position [403, 0]
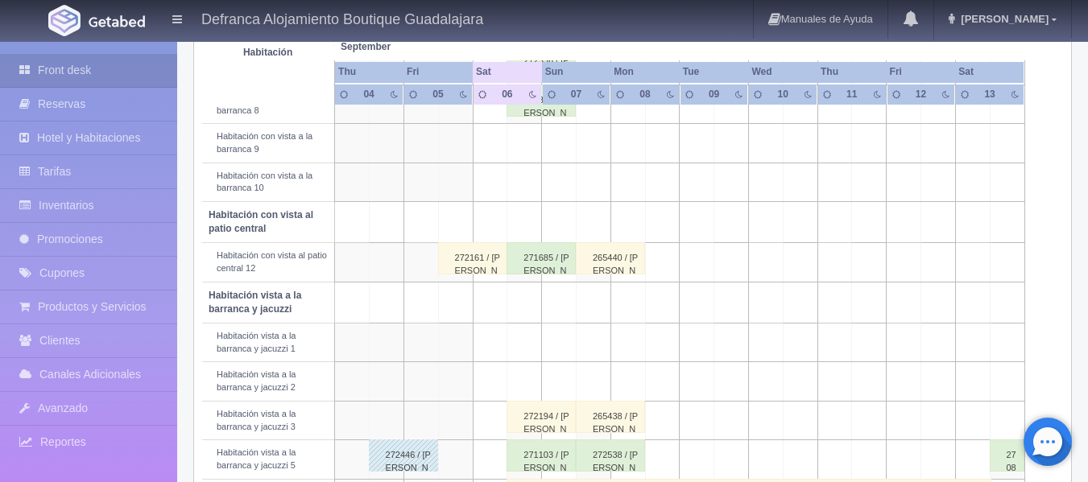
click at [464, 267] on div "272161 / Sthepanie Melissa Martínez Rosales" at bounding box center [472, 258] width 69 height 32
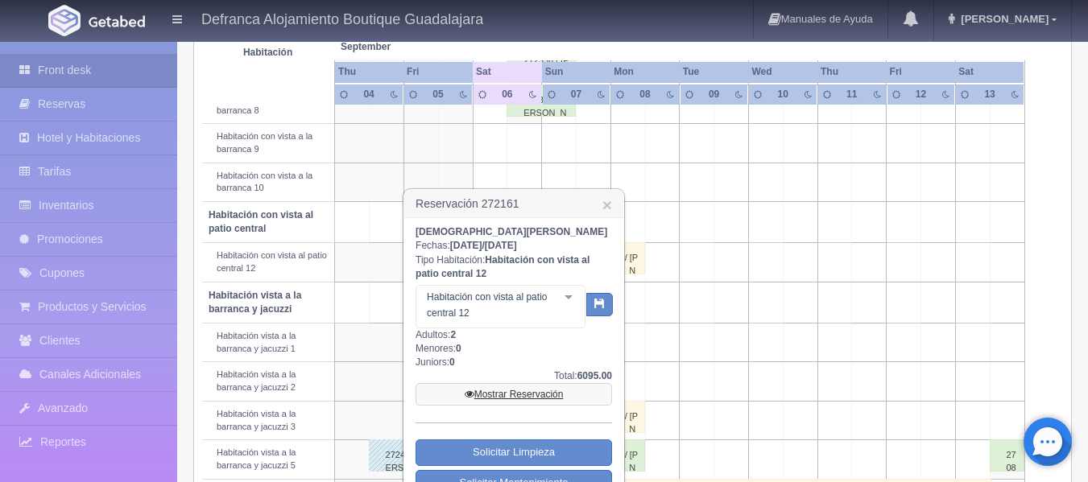
click at [514, 393] on link "Mostrar Reservación" at bounding box center [514, 394] width 196 height 23
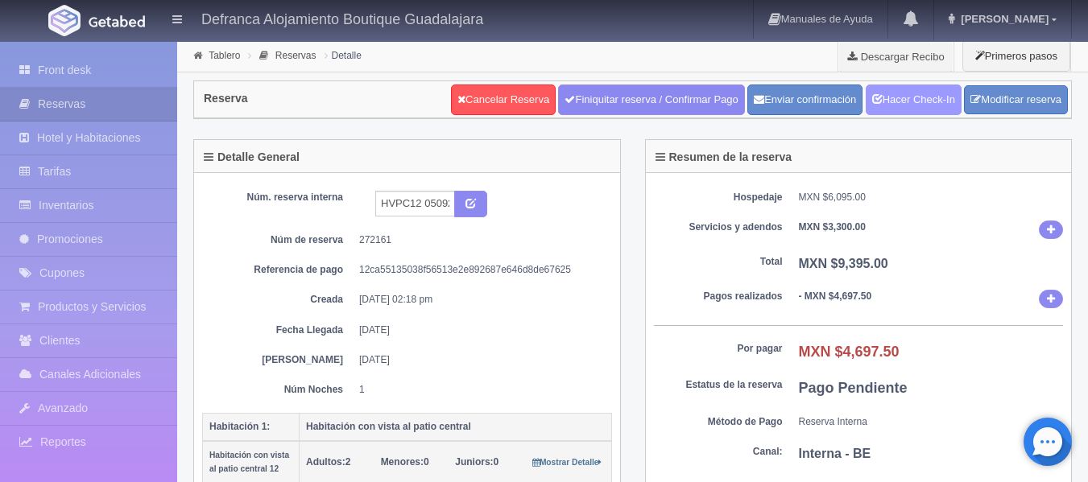
click at [878, 104] on link "Hacer Check-In" at bounding box center [914, 100] width 96 height 31
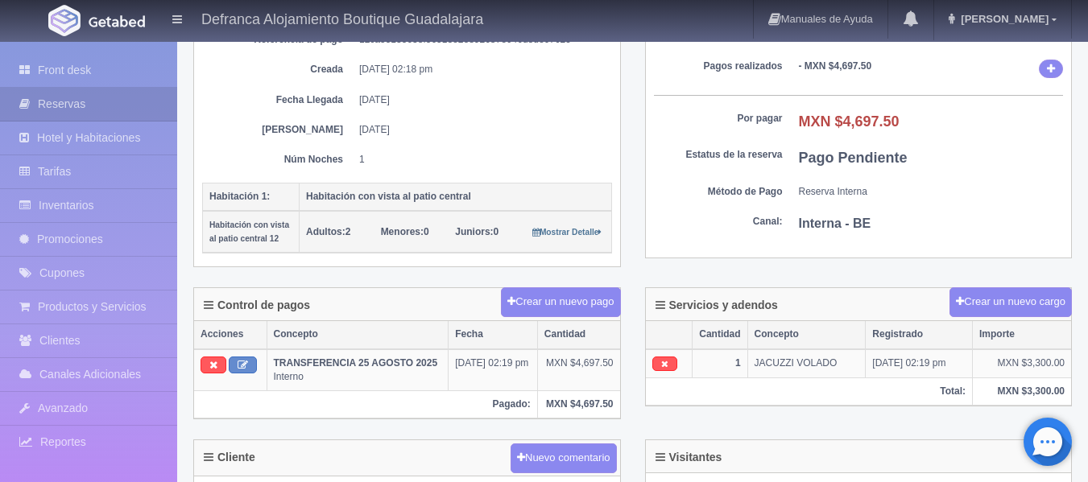
scroll to position [292, 0]
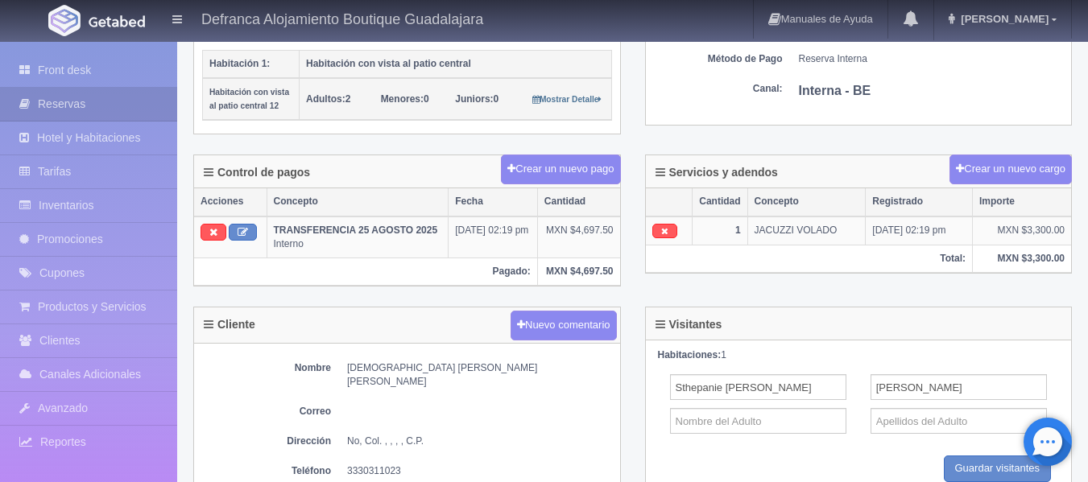
scroll to position [403, 0]
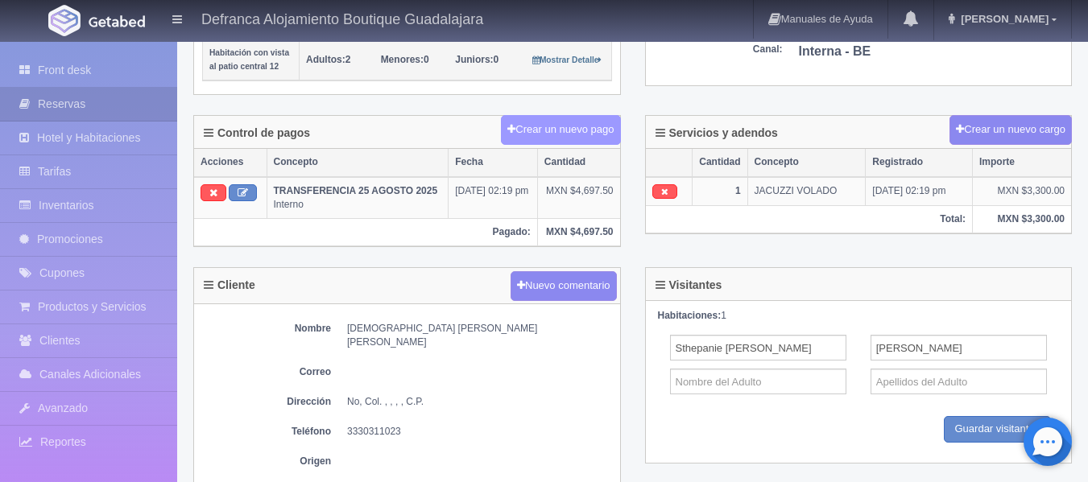
click at [556, 140] on button "Crear un nuevo pago" at bounding box center [560, 130] width 119 height 30
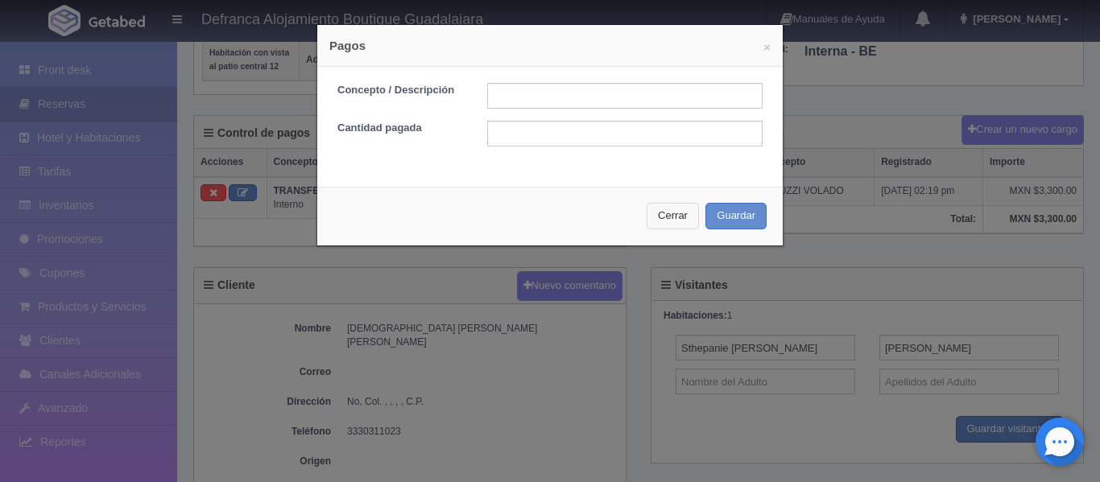
click at [672, 224] on button "Cerrar" at bounding box center [673, 216] width 52 height 27
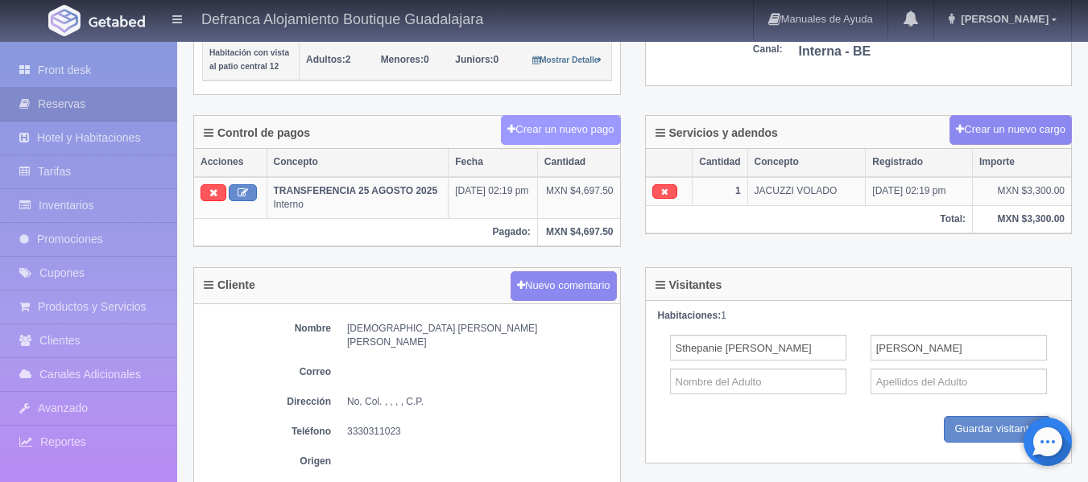
click at [545, 133] on button "Crear un nuevo pago" at bounding box center [560, 130] width 119 height 30
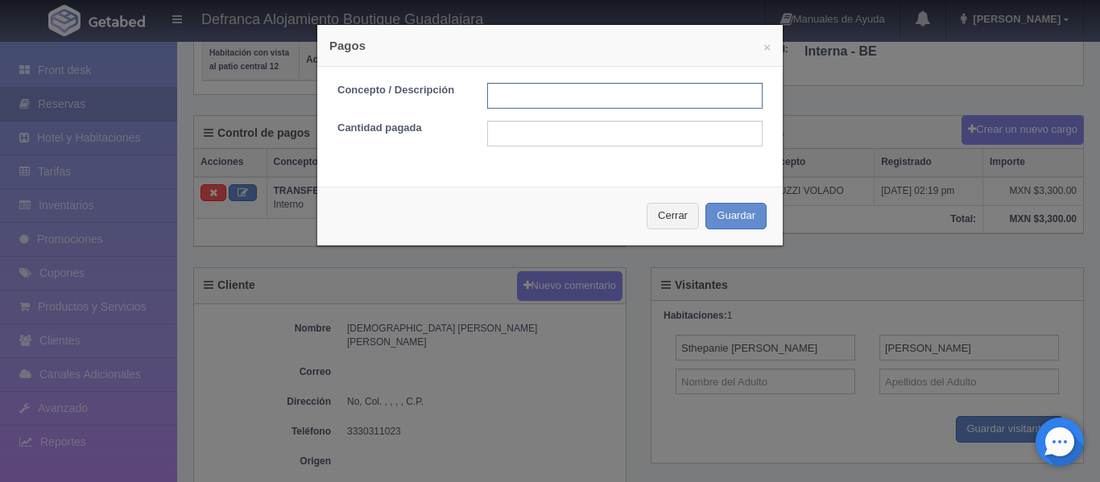
click at [530, 98] on input "text" at bounding box center [624, 96] width 275 height 26
type input "TARJETA DE CREDITO"
click at [544, 136] on input "text" at bounding box center [624, 134] width 275 height 26
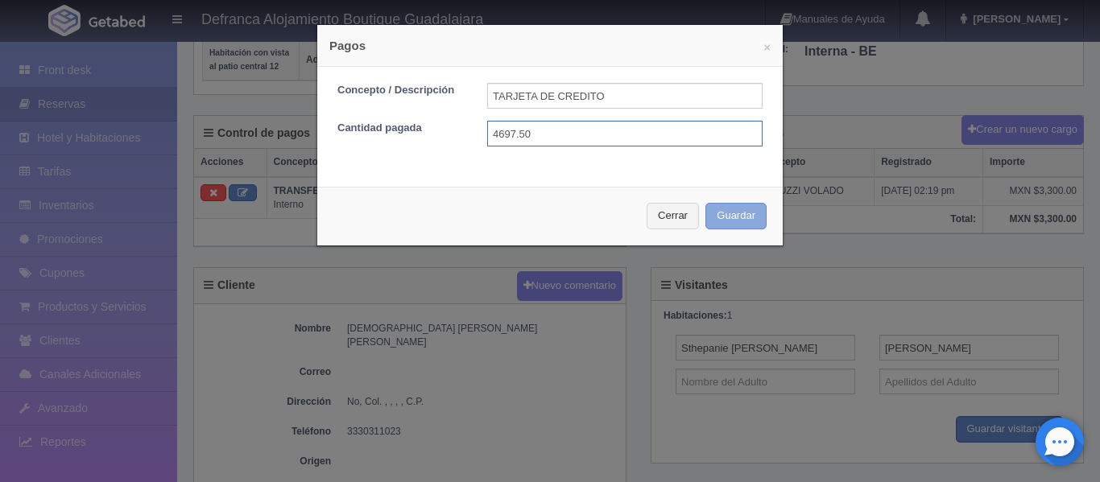
type input "4697.50"
click at [735, 216] on button "Guardar" at bounding box center [735, 216] width 61 height 27
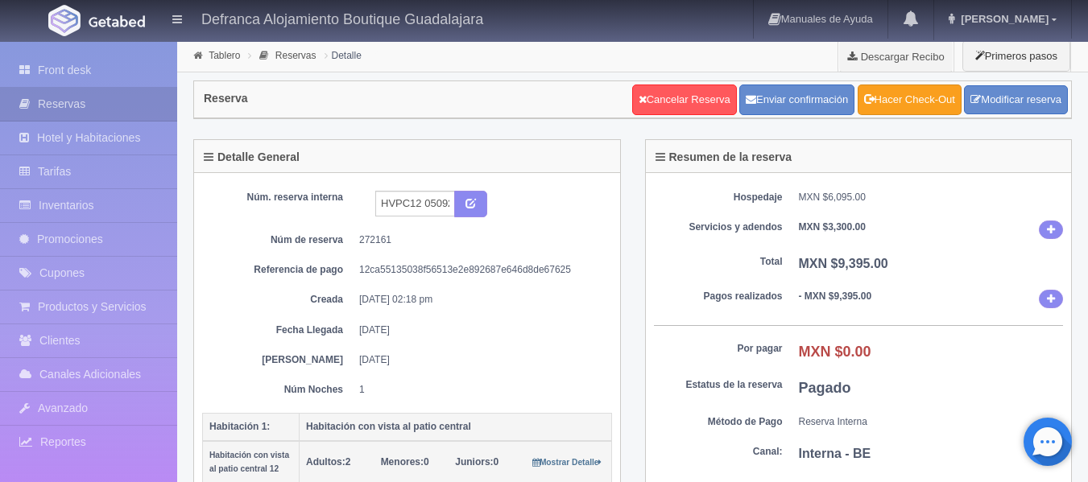
click at [922, 104] on link "Hacer Check-Out" at bounding box center [910, 100] width 104 height 31
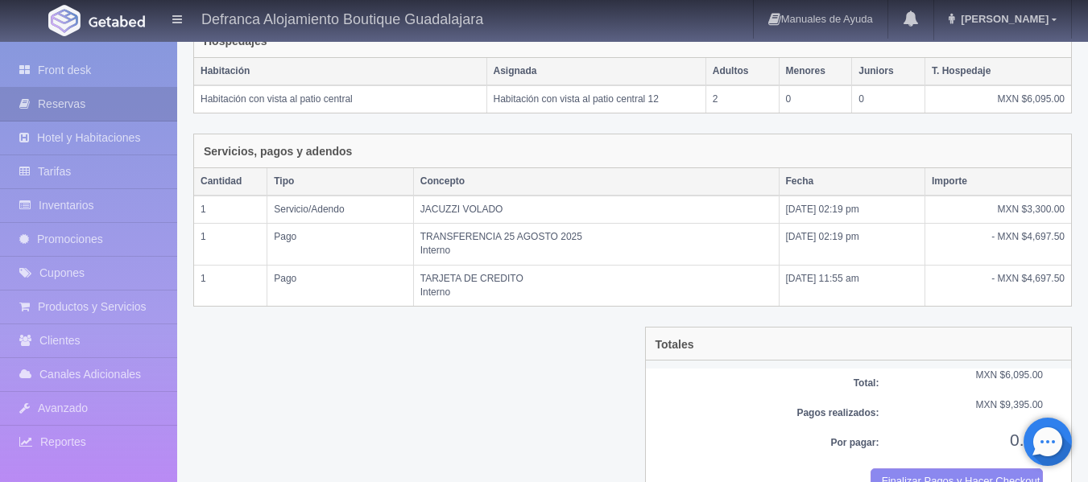
scroll to position [318, 0]
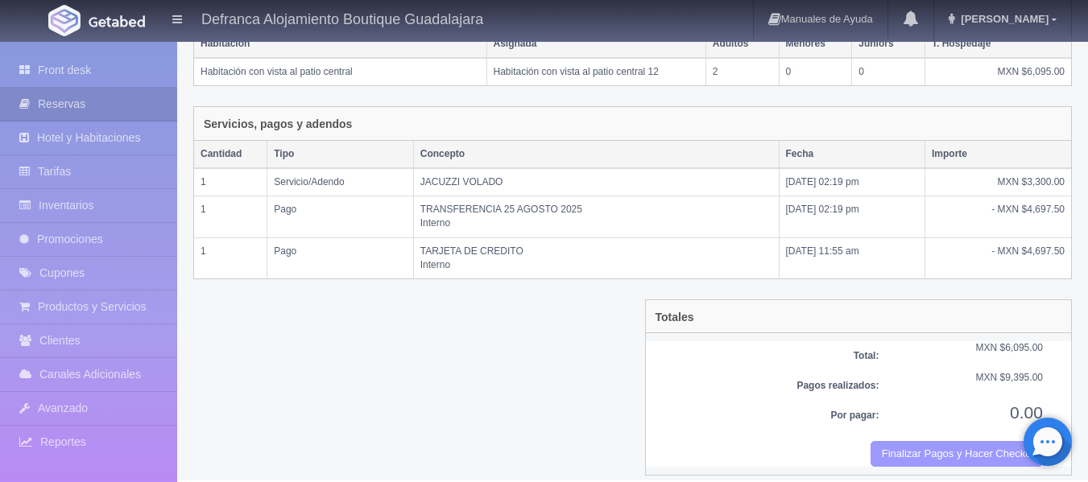
click at [914, 441] on button "Finalizar Pagos y Hacer Checkout" at bounding box center [957, 454] width 172 height 27
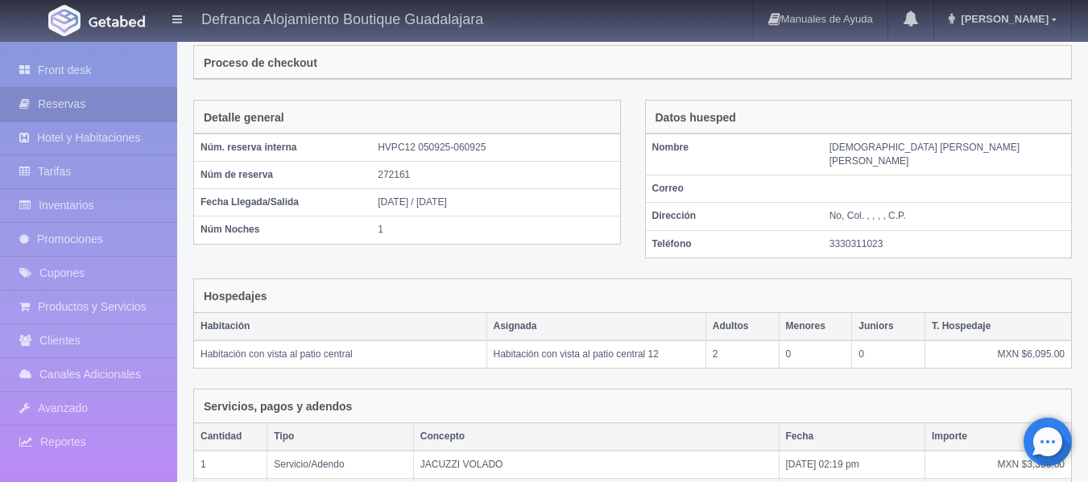
scroll to position [0, 0]
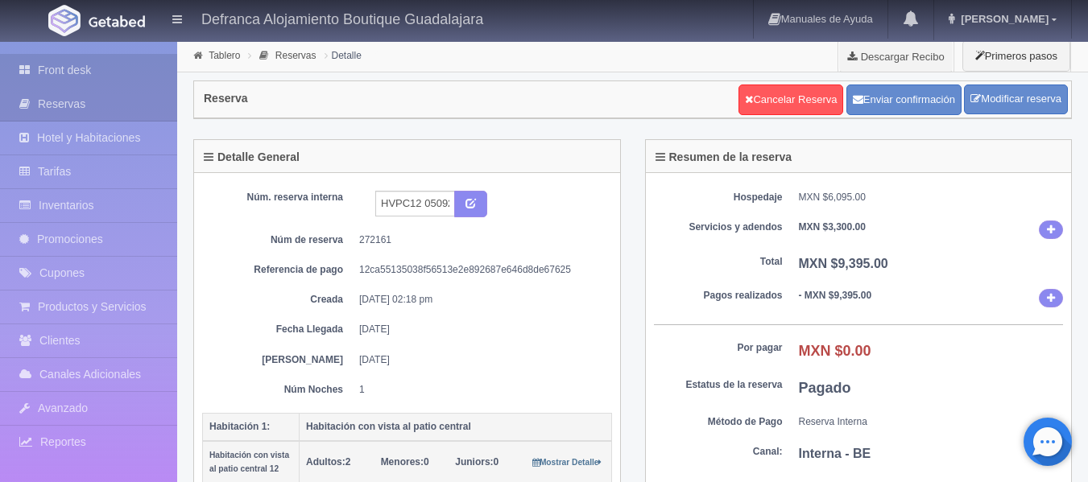
click at [82, 69] on link "Front desk" at bounding box center [88, 70] width 177 height 33
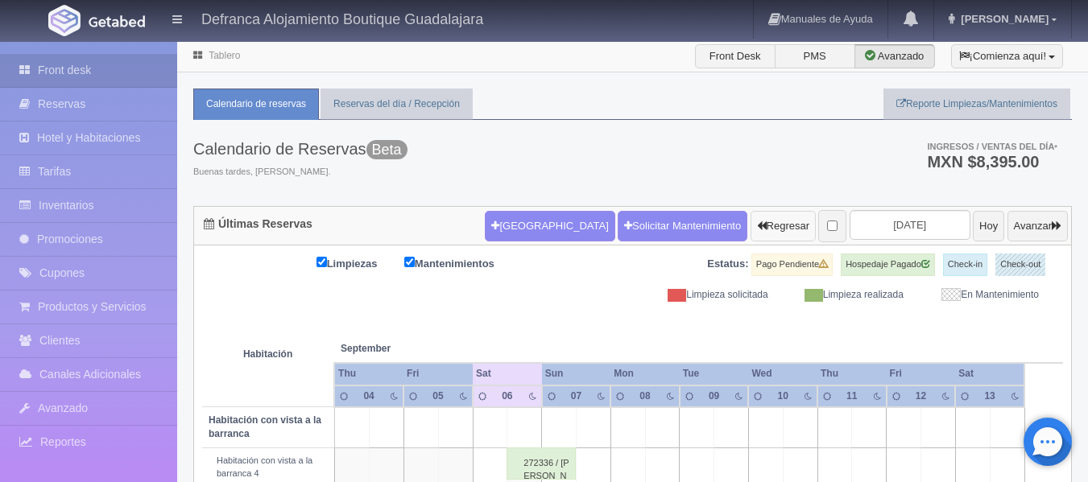
click at [751, 225] on button "Regresar" at bounding box center [783, 226] width 65 height 31
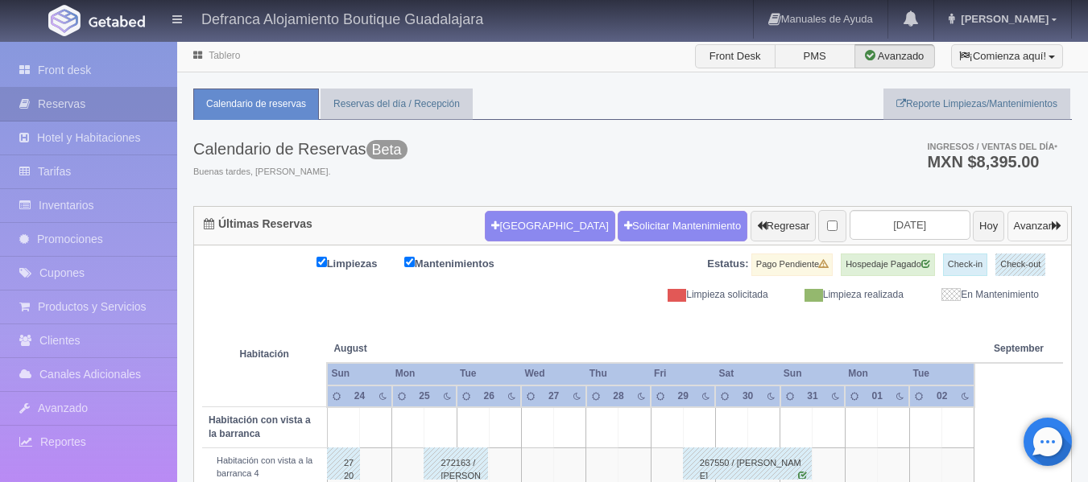
click at [1052, 224] on icon "button" at bounding box center [1057, 226] width 10 height 10
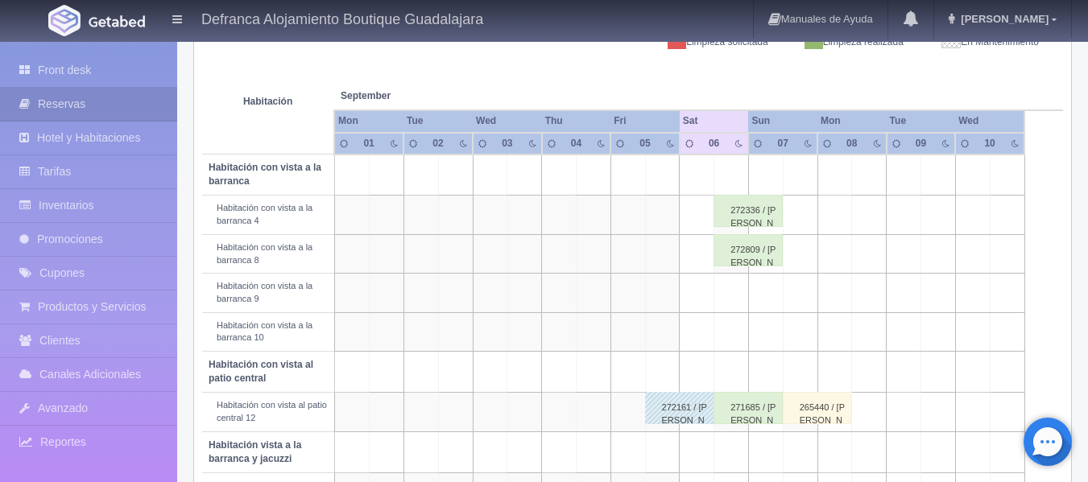
scroll to position [333, 0]
